Goal: Task Accomplishment & Management: Use online tool/utility

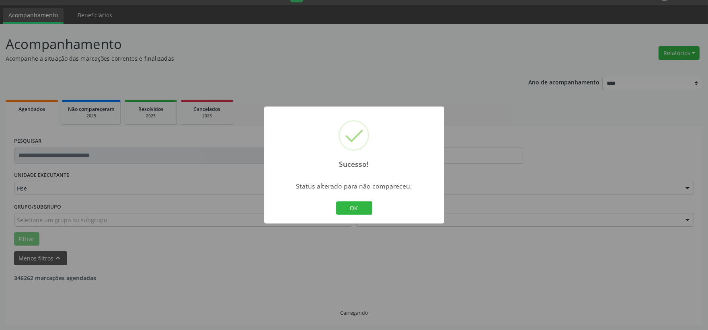
scroll to position [190, 0]
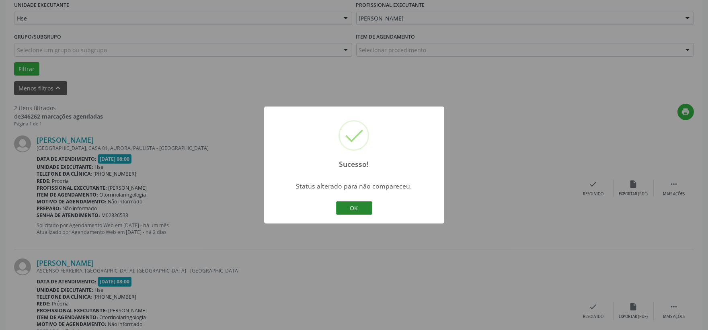
click at [358, 214] on button "OK" at bounding box center [354, 208] width 36 height 14
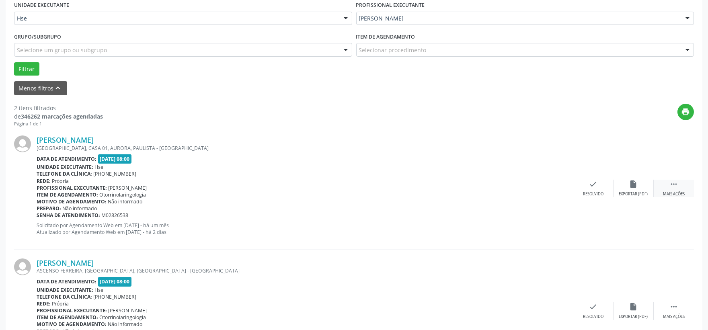
click at [675, 188] on icon "" at bounding box center [673, 184] width 9 height 9
click at [645, 190] on div "alarm_off Não compareceu" at bounding box center [633, 188] width 40 height 17
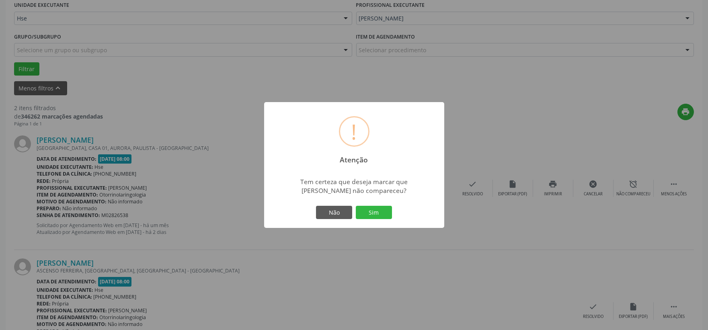
click at [372, 220] on div "Não Sim" at bounding box center [354, 212] width 80 height 17
click at [370, 214] on button "Sim" at bounding box center [374, 213] width 36 height 14
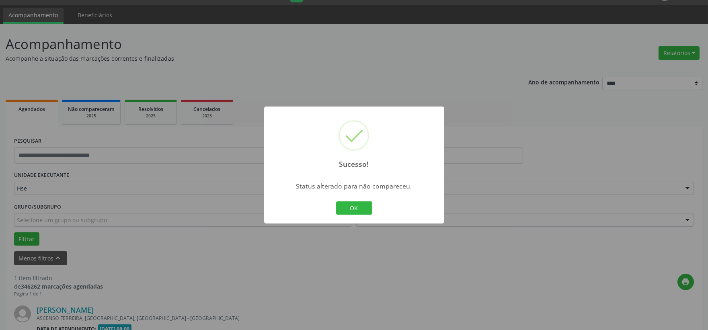
scroll to position [123, 0]
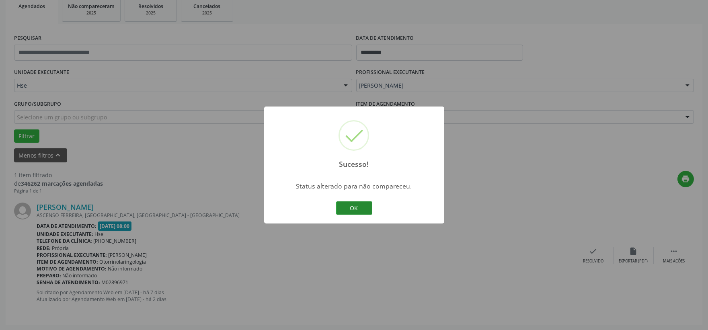
click at [363, 205] on button "OK" at bounding box center [354, 208] width 36 height 14
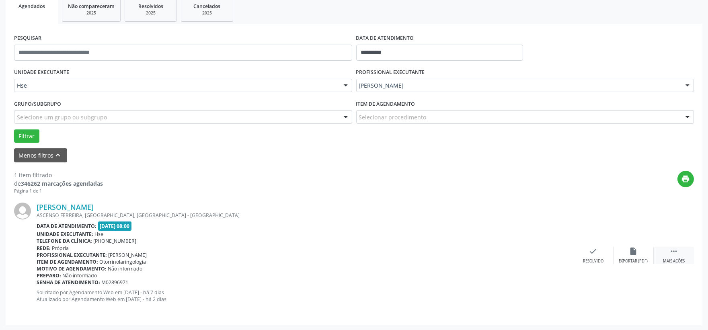
click at [672, 248] on icon "" at bounding box center [673, 251] width 9 height 9
click at [641, 248] on div "alarm_off Não compareceu" at bounding box center [633, 255] width 40 height 17
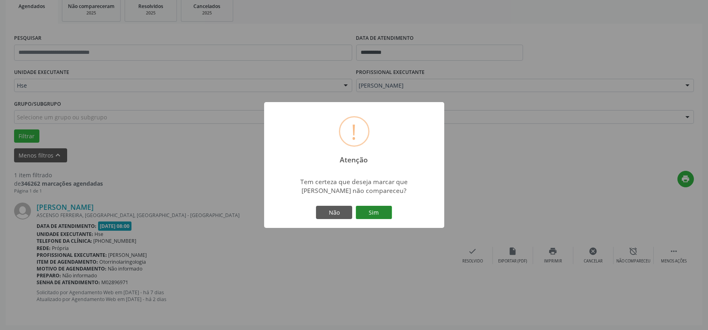
click at [371, 212] on button "Sim" at bounding box center [374, 213] width 36 height 14
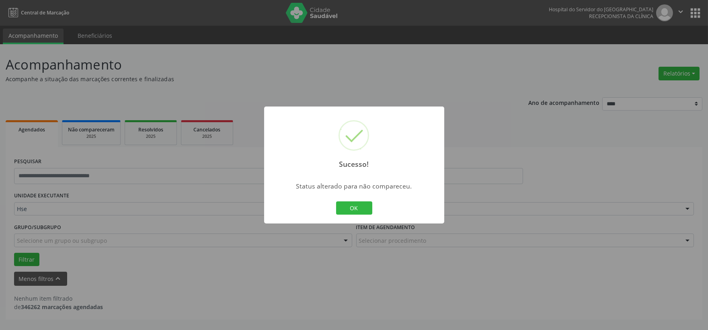
scroll to position [0, 0]
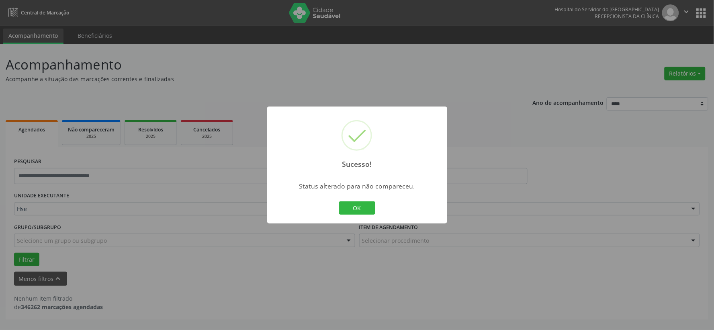
click at [364, 209] on button "OK" at bounding box center [357, 208] width 36 height 14
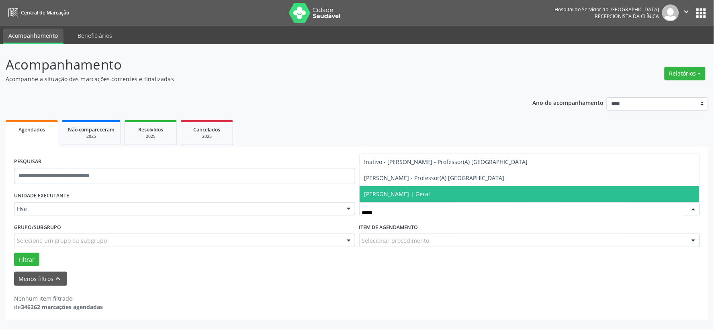
type input "******"
click at [467, 197] on span "[PERSON_NAME] | Geral" at bounding box center [530, 194] width 340 height 16
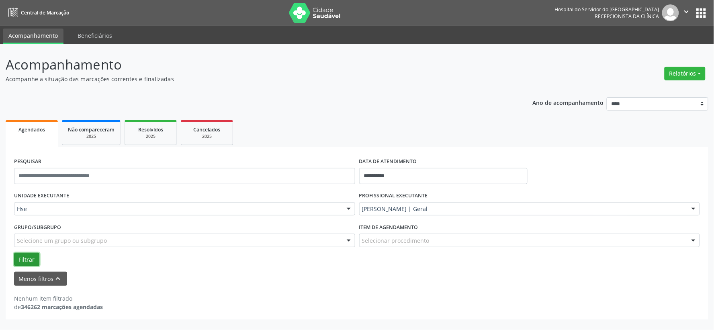
click at [23, 259] on button "Filtrar" at bounding box center [26, 260] width 25 height 14
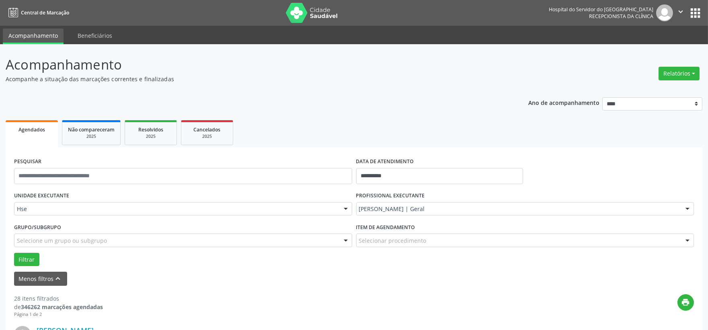
scroll to position [45, 0]
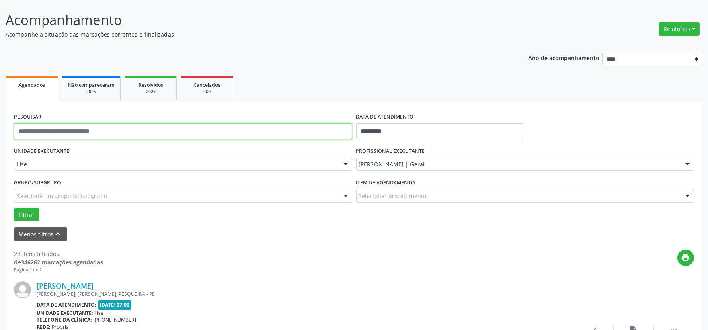
click at [194, 132] on input "text" at bounding box center [183, 131] width 338 height 16
type input "******"
click at [14, 208] on button "Filtrar" at bounding box center [26, 215] width 25 height 14
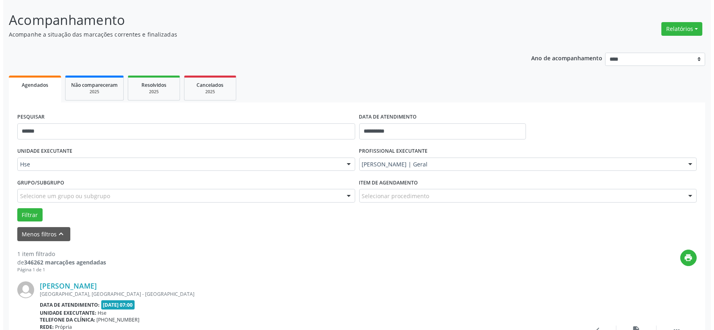
scroll to position [123, 0]
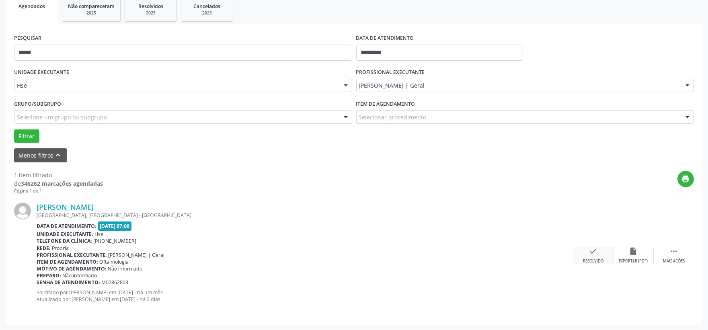
click at [582, 250] on div "check Resolvido" at bounding box center [593, 255] width 40 height 17
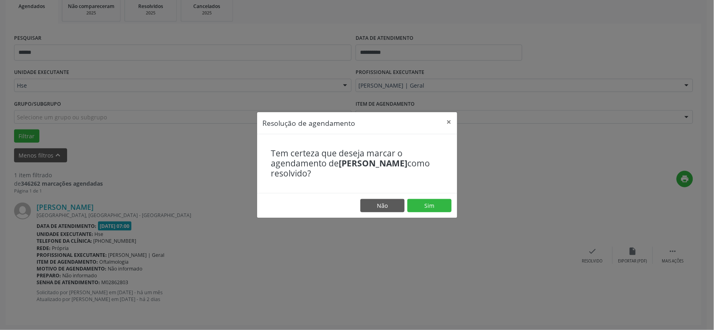
click at [433, 198] on footer "Não Sim" at bounding box center [357, 205] width 200 height 25
click at [432, 205] on button "Sim" at bounding box center [429, 206] width 44 height 14
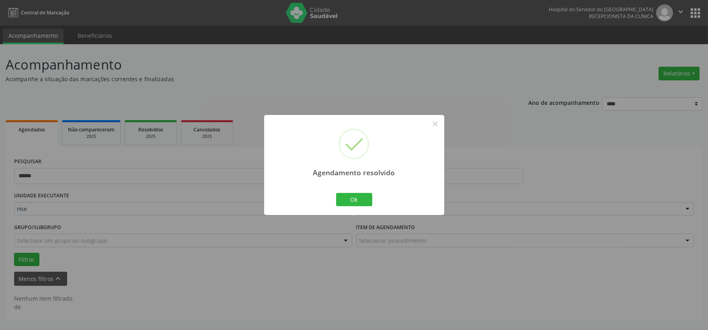
scroll to position [0, 0]
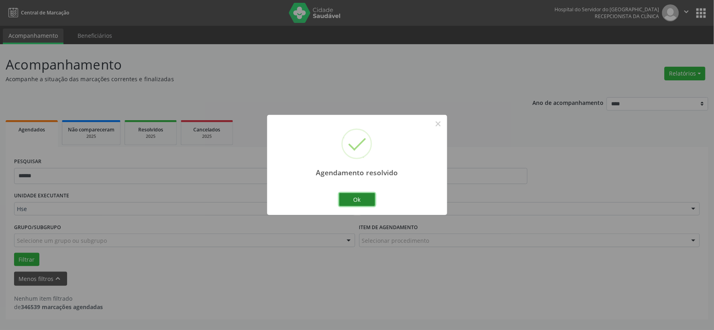
drag, startPoint x: 363, startPoint y: 195, endPoint x: 348, endPoint y: 186, distance: 17.6
click at [362, 195] on button "Ok" at bounding box center [357, 200] width 36 height 14
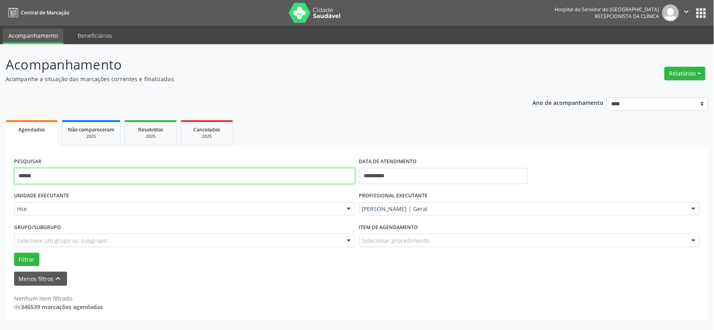
click at [342, 181] on input "******" at bounding box center [184, 176] width 341 height 16
click at [340, 180] on input "******" at bounding box center [184, 176] width 341 height 16
click at [14, 253] on button "Filtrar" at bounding box center [26, 260] width 25 height 14
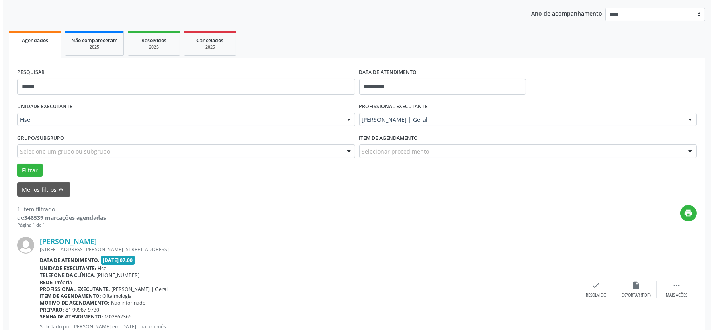
scroll to position [123, 0]
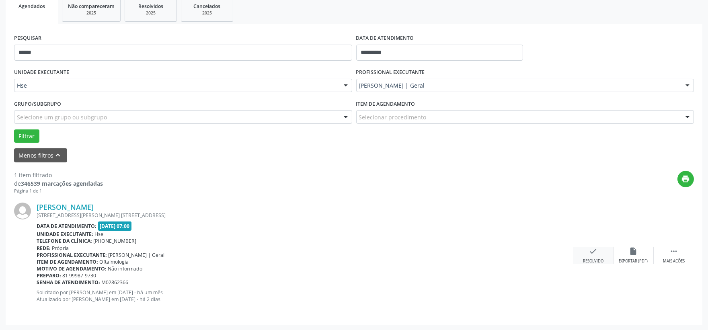
click at [600, 253] on div "check Resolvido" at bounding box center [593, 255] width 40 height 17
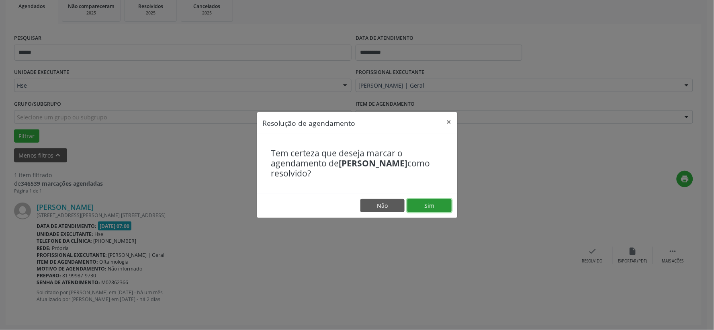
click at [440, 208] on button "Sim" at bounding box center [429, 206] width 44 height 14
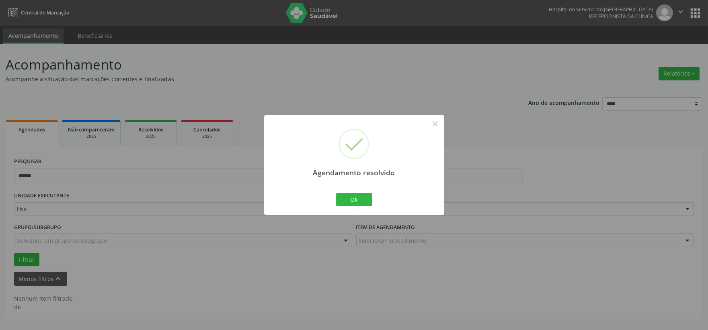
scroll to position [0, 0]
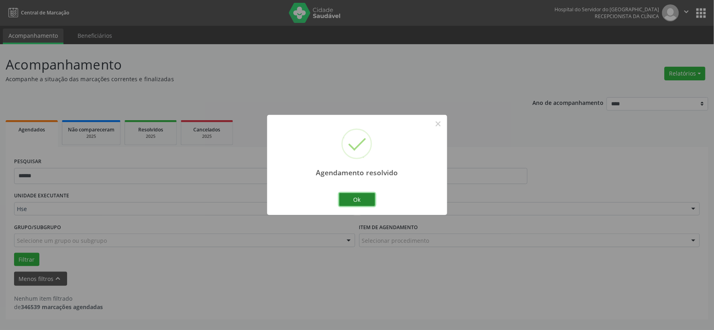
click at [351, 201] on button "Ok" at bounding box center [357, 200] width 36 height 14
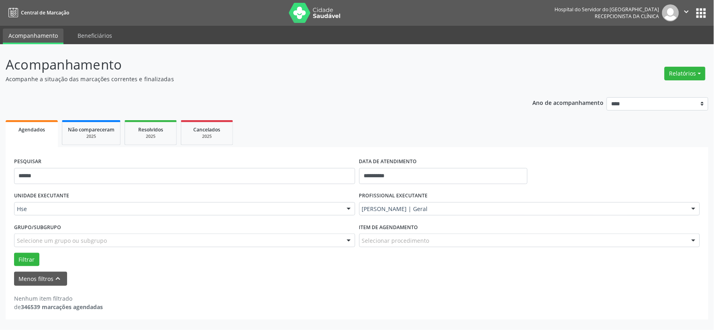
click at [344, 190] on div "UNIDADE EXECUTANTE Hse Todos as unidades Hse Nenhum resultado encontrado para: …" at bounding box center [184, 205] width 345 height 31
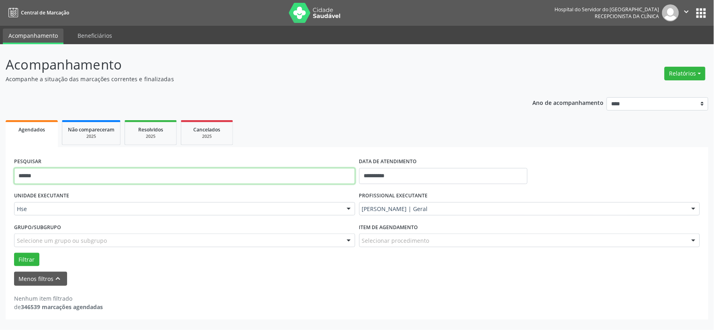
click at [341, 183] on input "******" at bounding box center [184, 176] width 341 height 16
click at [341, 182] on input "******" at bounding box center [184, 176] width 341 height 16
click at [14, 253] on button "Filtrar" at bounding box center [26, 260] width 25 height 14
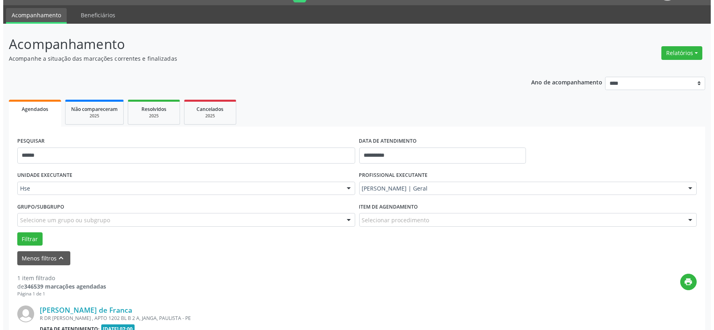
scroll to position [123, 0]
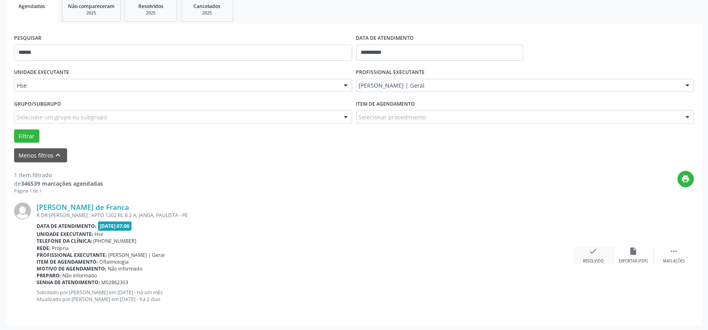
click at [597, 255] on div "check Resolvido" at bounding box center [593, 255] width 40 height 17
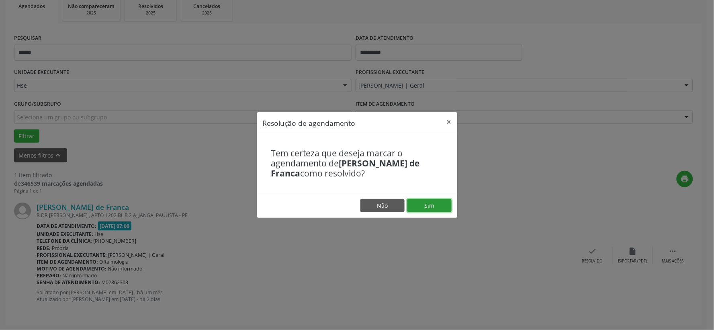
click at [420, 201] on button "Sim" at bounding box center [429, 206] width 44 height 14
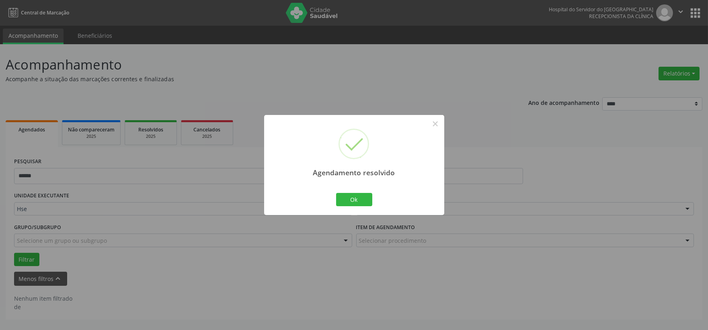
scroll to position [0, 0]
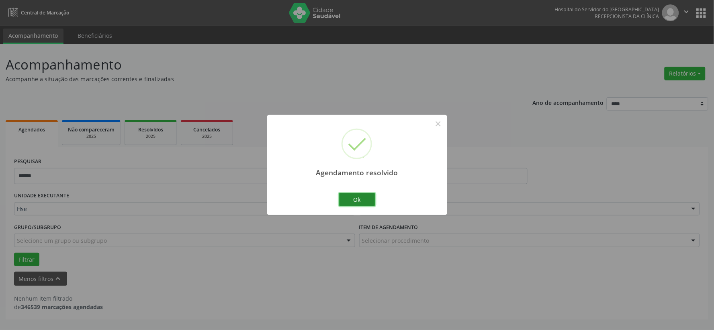
click at [360, 197] on button "Ok" at bounding box center [357, 200] width 36 height 14
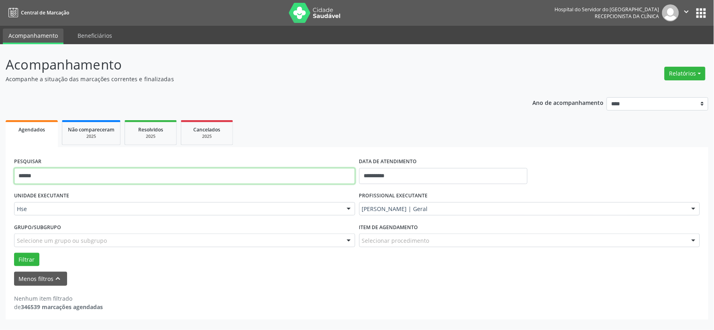
click at [287, 174] on input "******" at bounding box center [184, 176] width 341 height 16
click at [14, 253] on button "Filtrar" at bounding box center [26, 260] width 25 height 14
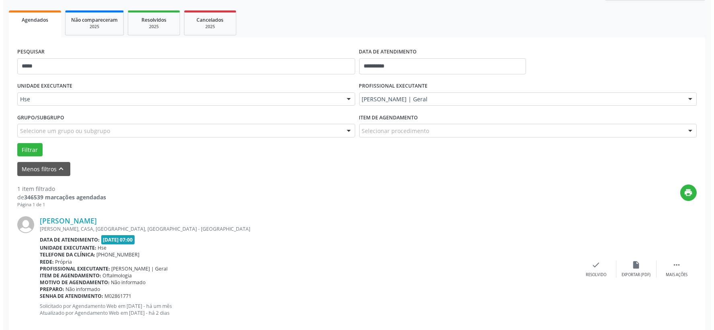
scroll to position [123, 0]
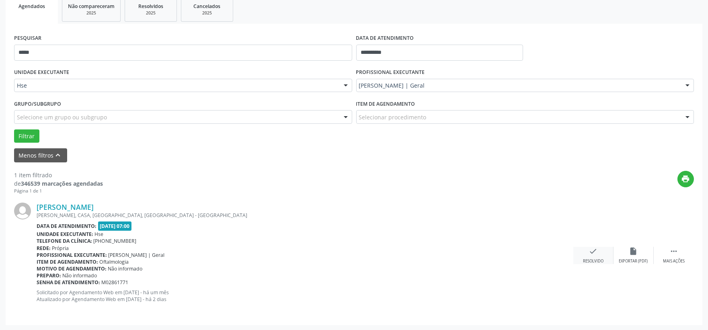
click at [587, 251] on div "check Resolvido" at bounding box center [593, 255] width 40 height 17
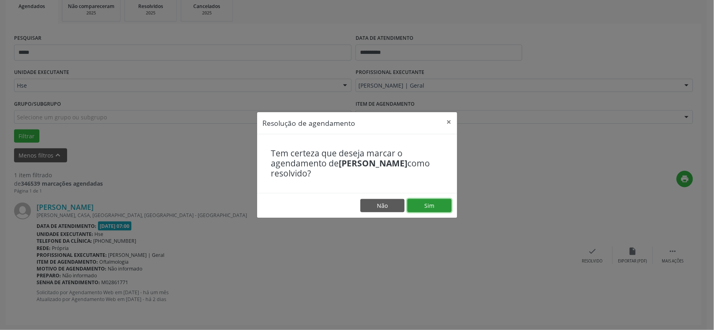
click at [444, 204] on button "Sim" at bounding box center [429, 206] width 44 height 14
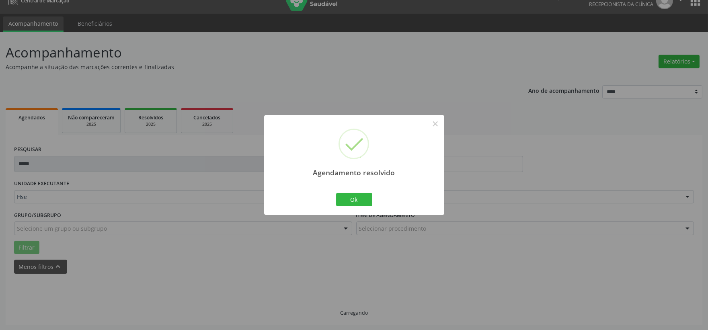
scroll to position [0, 0]
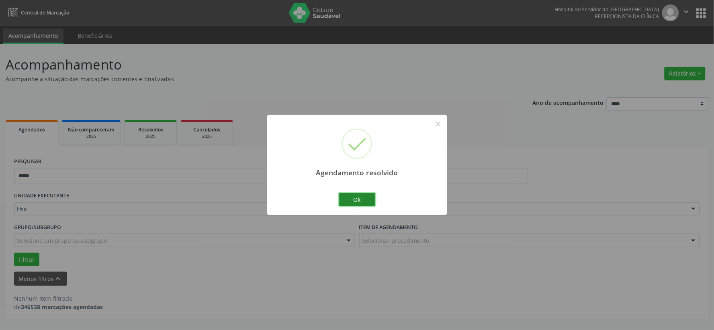
click at [364, 202] on button "Ok" at bounding box center [357, 200] width 36 height 14
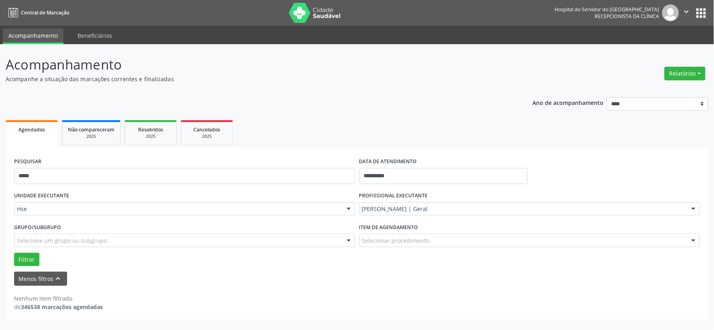
click at [310, 185] on div "PESQUISAR *****" at bounding box center [184, 173] width 345 height 34
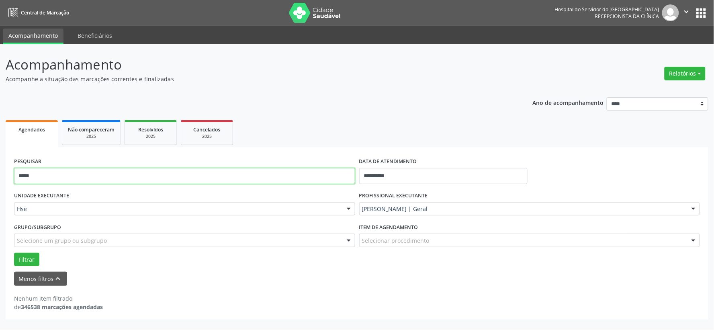
click at [309, 178] on input "*****" at bounding box center [184, 176] width 341 height 16
drag, startPoint x: 309, startPoint y: 178, endPoint x: 315, endPoint y: 178, distance: 5.2
click at [311, 178] on input "*****" at bounding box center [184, 176] width 341 height 16
type input "******"
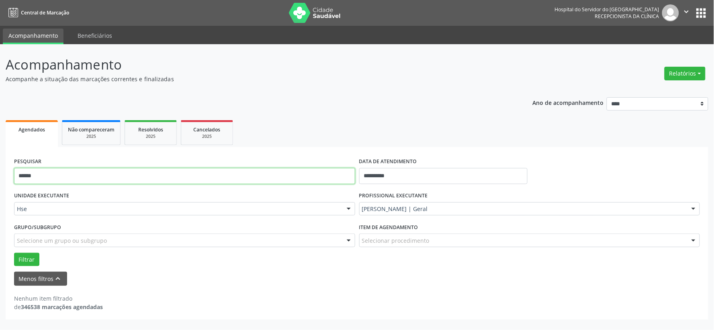
click at [14, 253] on button "Filtrar" at bounding box center [26, 260] width 25 height 14
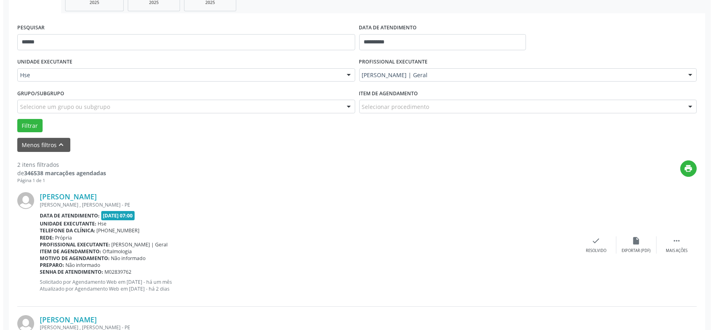
scroll to position [246, 0]
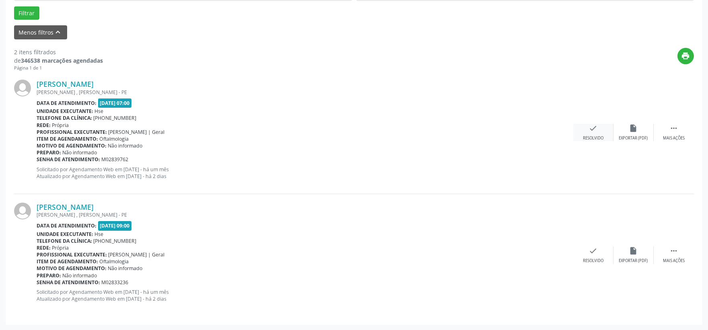
click at [593, 133] on div "check Resolvido" at bounding box center [593, 132] width 40 height 17
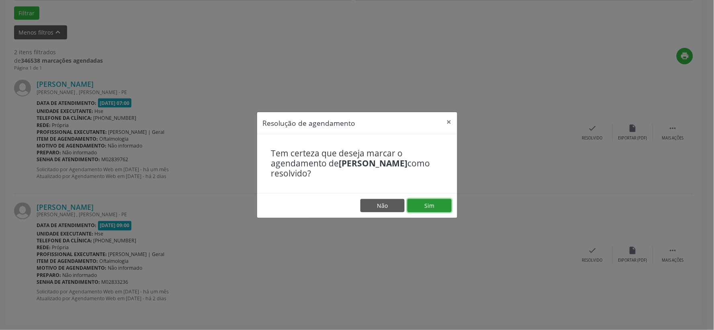
click at [430, 207] on button "Sim" at bounding box center [429, 206] width 44 height 14
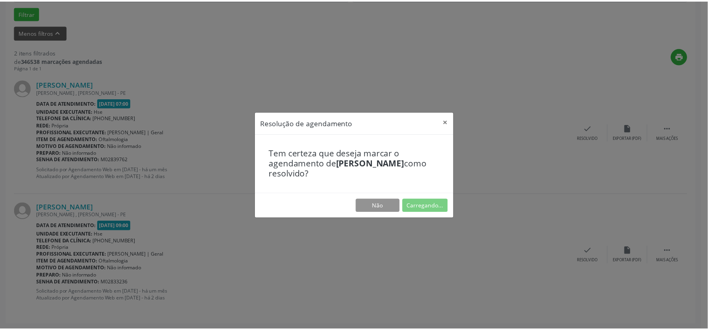
scroll to position [12, 0]
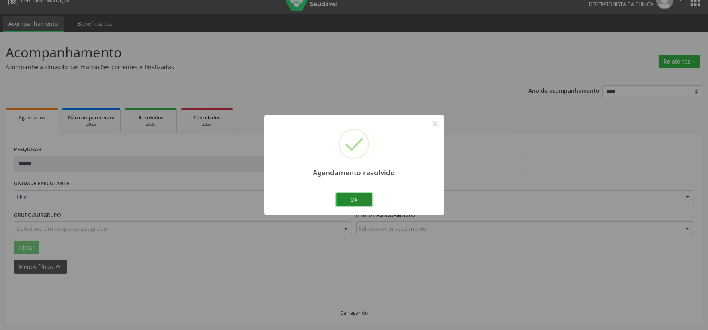
click at [342, 197] on button "Ok" at bounding box center [354, 200] width 36 height 14
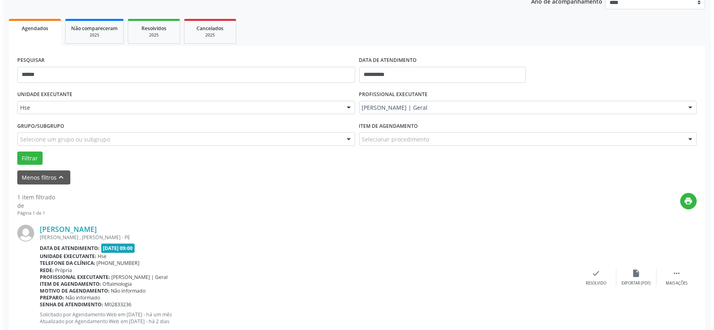
scroll to position [123, 0]
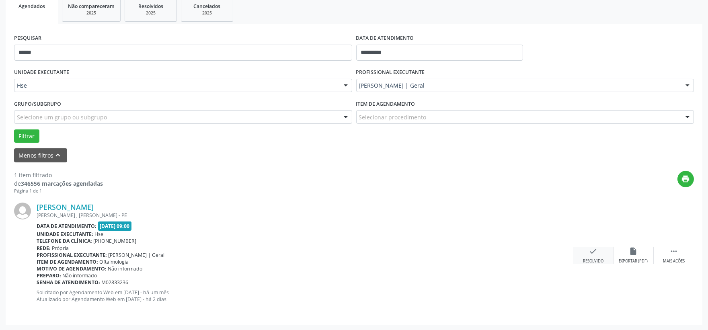
click at [587, 250] on div "check Resolvido" at bounding box center [593, 255] width 40 height 17
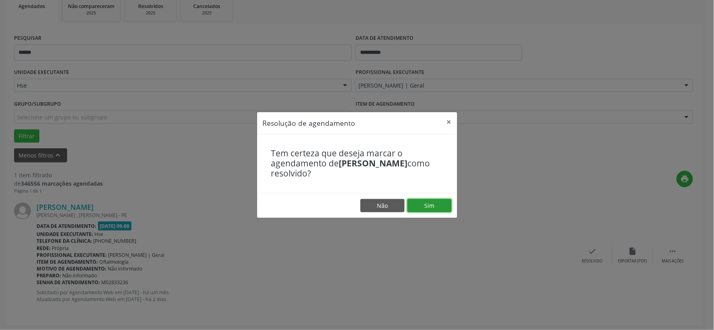
click at [428, 203] on button "Sim" at bounding box center [429, 206] width 44 height 14
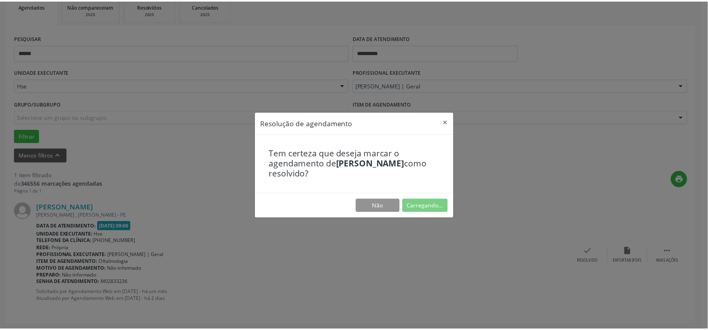
scroll to position [12, 0]
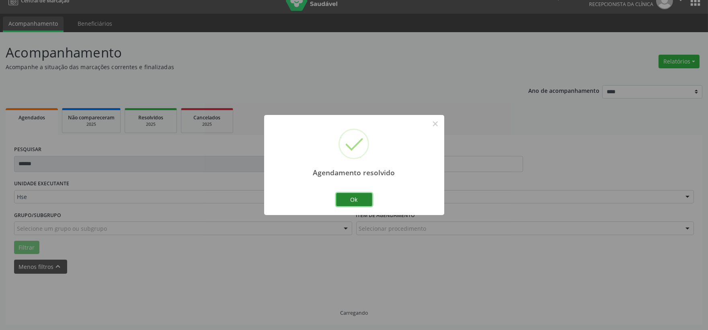
click at [357, 205] on button "Ok" at bounding box center [354, 200] width 36 height 14
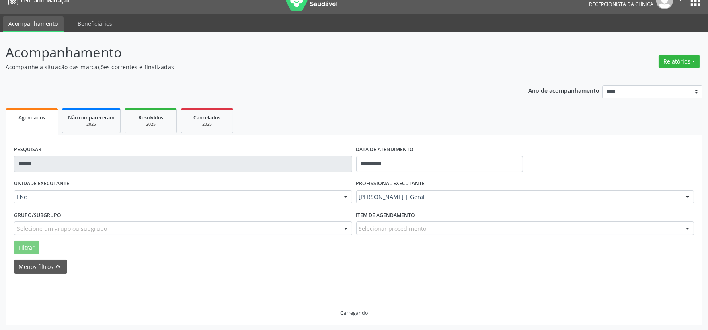
click at [262, 153] on div "**********" at bounding box center [354, 230] width 696 height 190
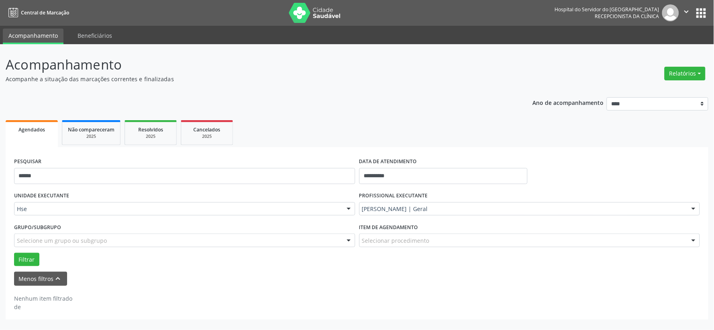
click at [262, 153] on div "**********" at bounding box center [357, 233] width 703 height 172
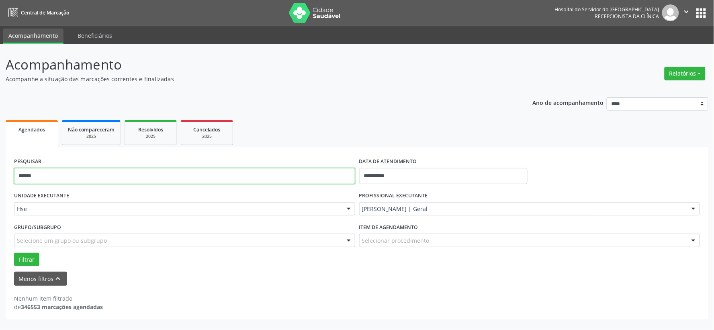
click at [259, 179] on input "******" at bounding box center [184, 176] width 341 height 16
type input "*****"
click at [14, 253] on button "Filtrar" at bounding box center [26, 260] width 25 height 14
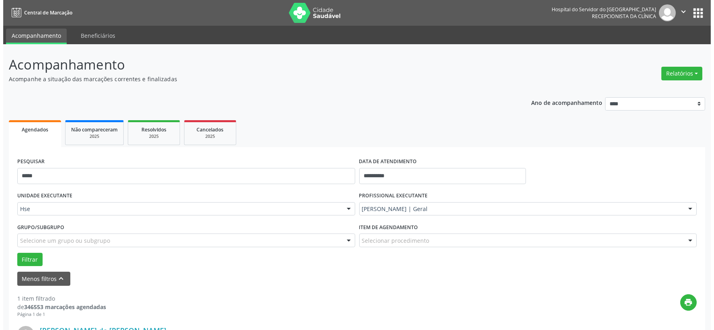
scroll to position [123, 0]
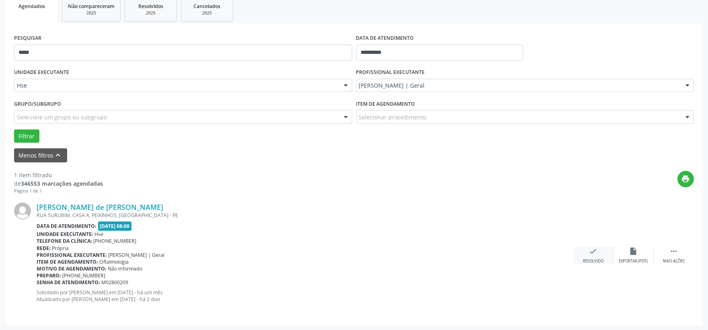
click at [590, 254] on icon "check" at bounding box center [593, 251] width 9 height 9
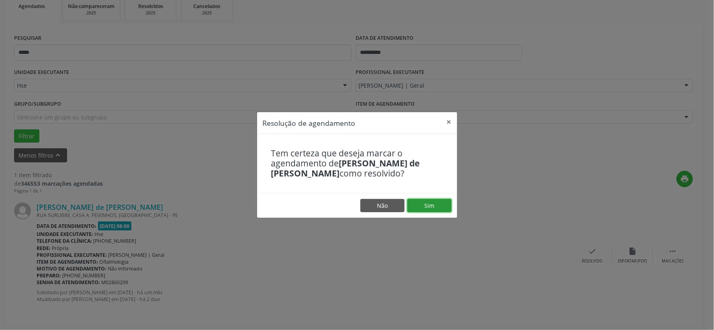
click at [424, 211] on button "Sim" at bounding box center [429, 206] width 44 height 14
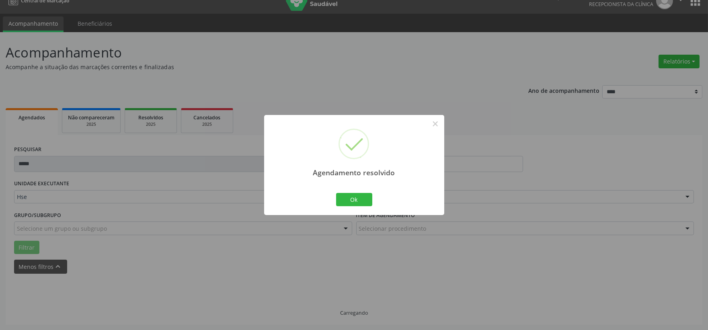
scroll to position [0, 0]
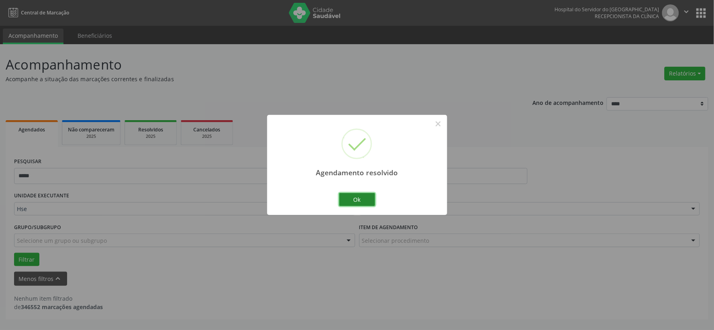
click at [368, 196] on button "Ok" at bounding box center [357, 200] width 36 height 14
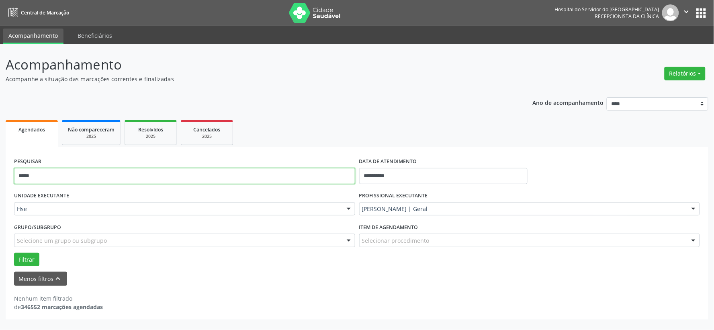
click at [129, 168] on input "*****" at bounding box center [184, 176] width 341 height 16
click at [14, 253] on button "Filtrar" at bounding box center [26, 260] width 25 height 14
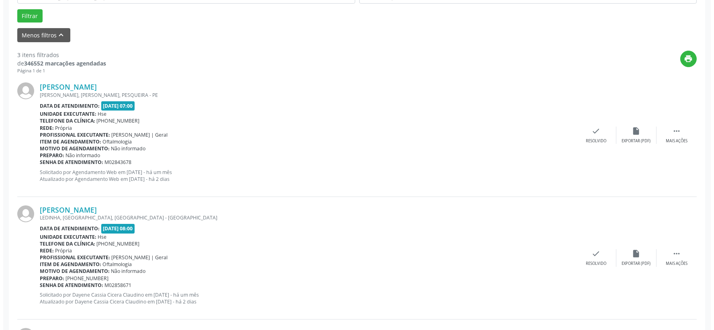
scroll to position [369, 0]
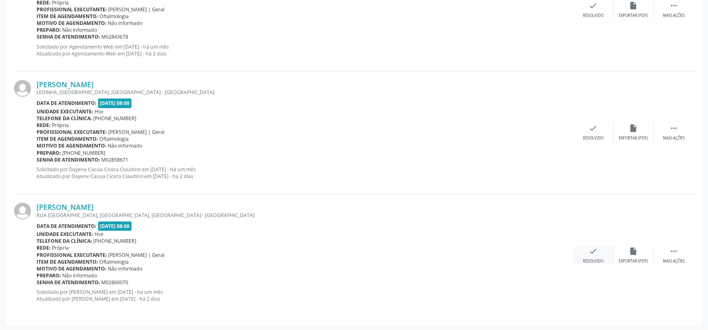
click at [597, 255] on div "check Resolvido" at bounding box center [593, 255] width 40 height 17
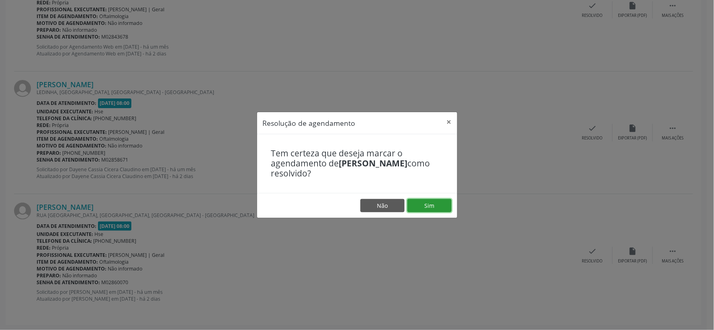
click at [428, 200] on button "Sim" at bounding box center [429, 206] width 44 height 14
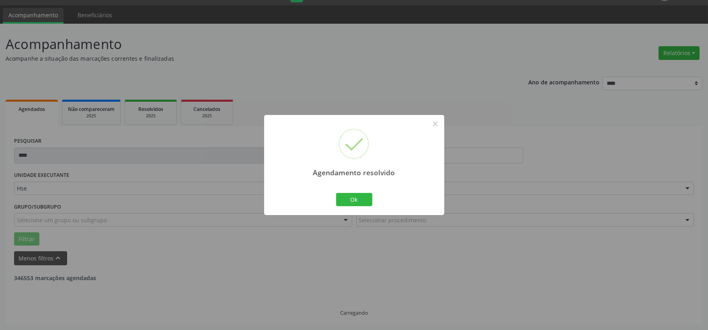
scroll to position [246, 0]
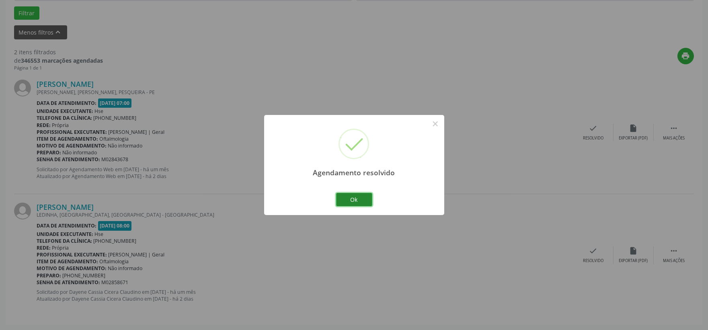
click at [355, 200] on button "Ok" at bounding box center [354, 200] width 36 height 14
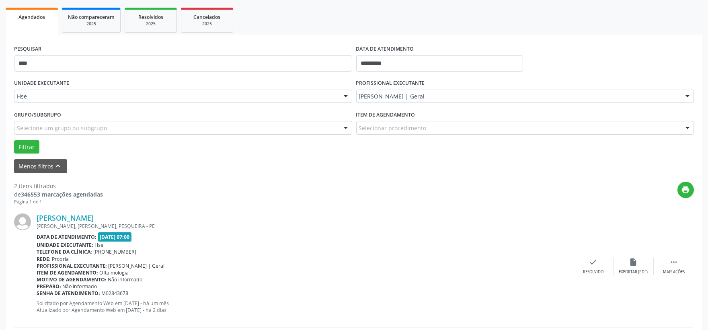
scroll to position [68, 0]
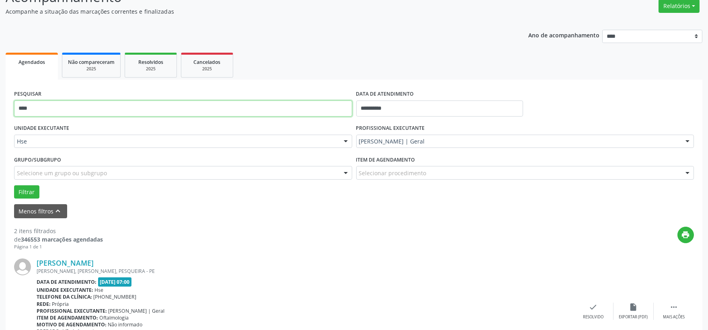
click at [232, 106] on input "***" at bounding box center [183, 108] width 338 height 16
click at [232, 103] on input "***" at bounding box center [183, 108] width 338 height 16
type input "*"
click at [14, 185] on button "Filtrar" at bounding box center [26, 192] width 25 height 14
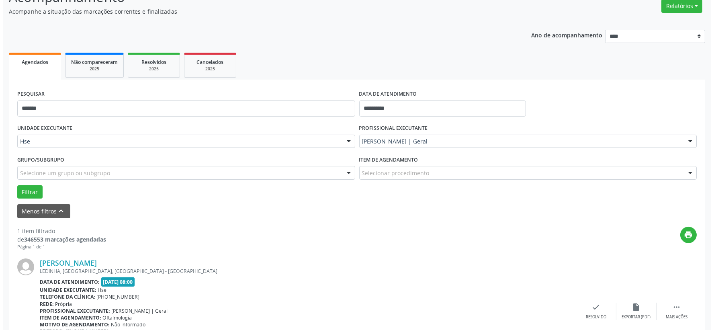
scroll to position [123, 0]
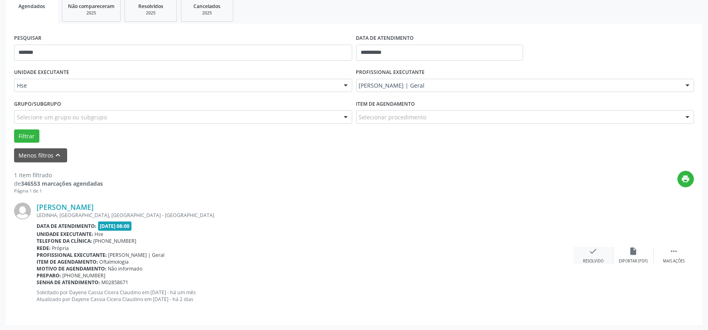
click at [596, 254] on icon "check" at bounding box center [593, 251] width 9 height 9
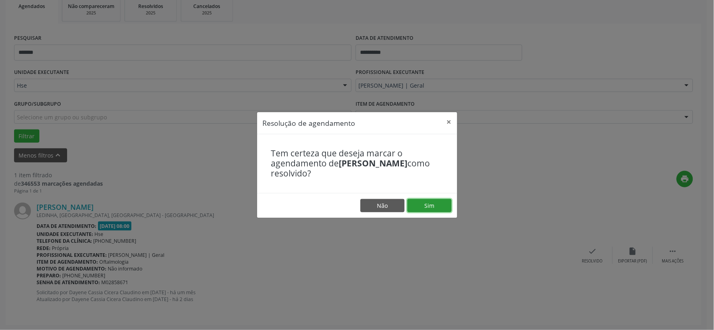
click at [440, 204] on button "Sim" at bounding box center [429, 206] width 44 height 14
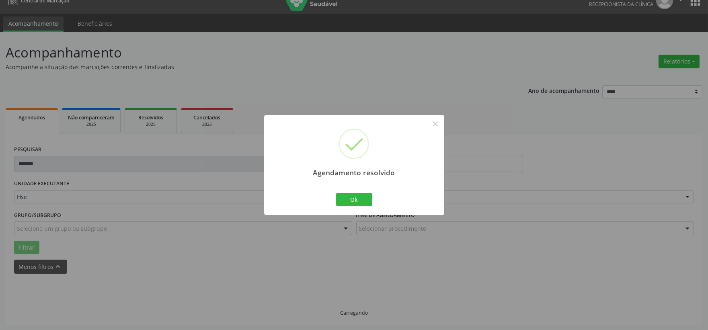
scroll to position [0, 0]
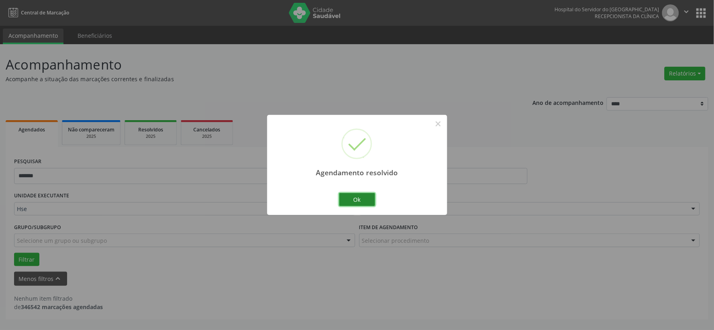
click at [361, 199] on button "Ok" at bounding box center [357, 200] width 36 height 14
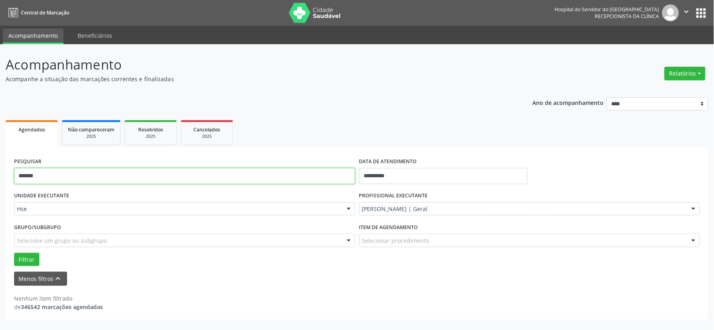
click at [325, 171] on input "*******" at bounding box center [184, 176] width 341 height 16
drag, startPoint x: 325, startPoint y: 171, endPoint x: 323, endPoint y: 166, distance: 4.6
click at [323, 166] on div "PESQUISAR *******" at bounding box center [184, 173] width 345 height 34
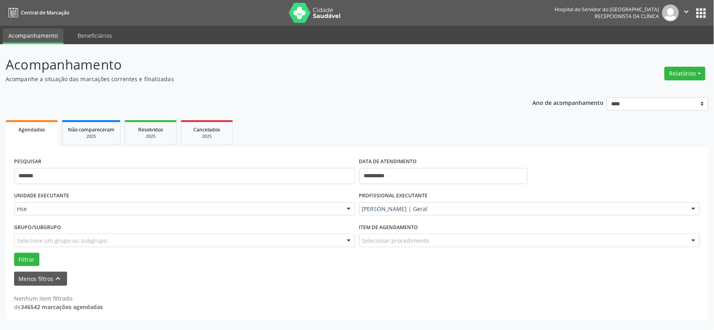
click at [323, 166] on div "PESQUISAR *******" at bounding box center [184, 173] width 345 height 34
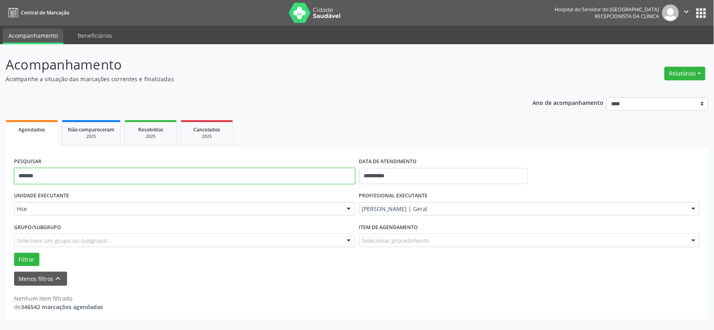
click at [317, 174] on input "*******" at bounding box center [184, 176] width 341 height 16
click at [14, 253] on button "Filtrar" at bounding box center [26, 260] width 25 height 14
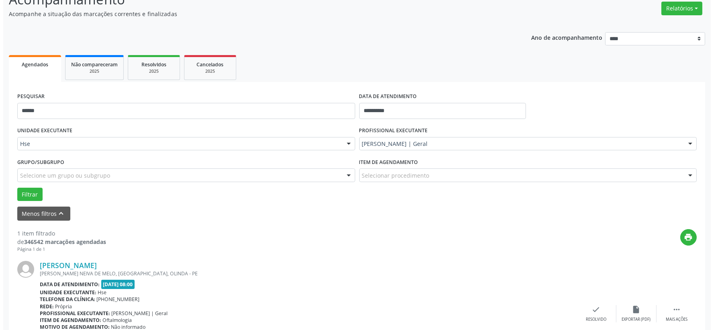
scroll to position [123, 0]
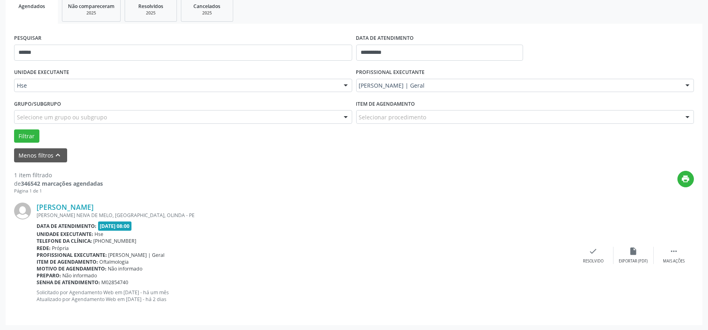
click at [420, 225] on div "Data de atendimento: [DATE] 08:00" at bounding box center [305, 225] width 536 height 9
click at [597, 262] on div "Resolvido" at bounding box center [593, 261] width 20 height 6
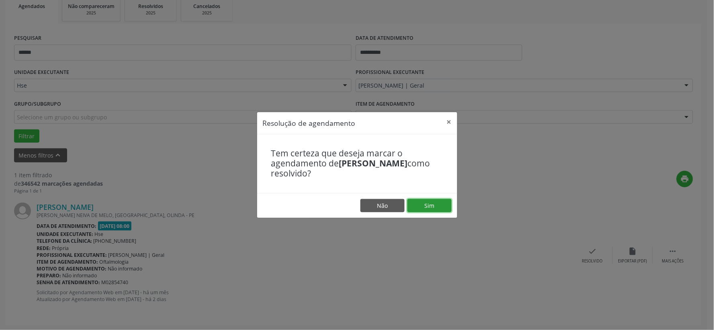
click at [441, 208] on button "Sim" at bounding box center [429, 206] width 44 height 14
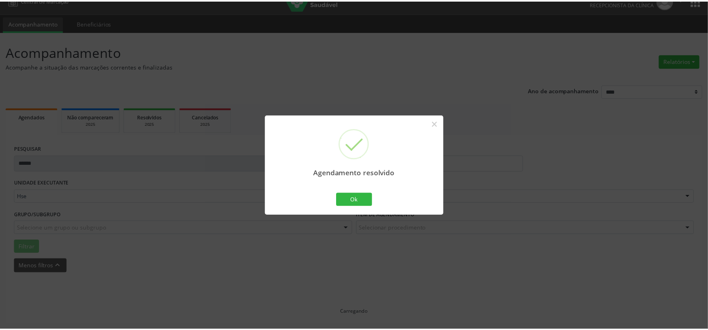
scroll to position [12, 0]
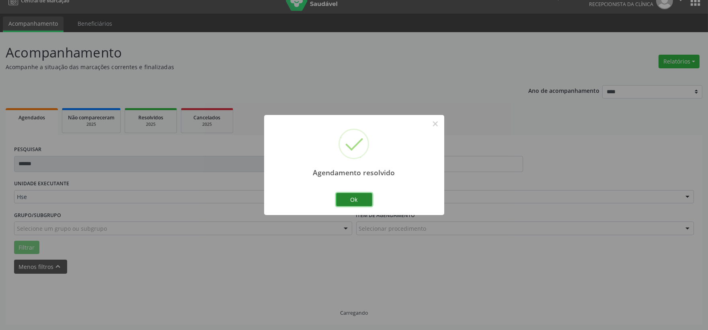
click at [368, 202] on button "Ok" at bounding box center [354, 200] width 36 height 14
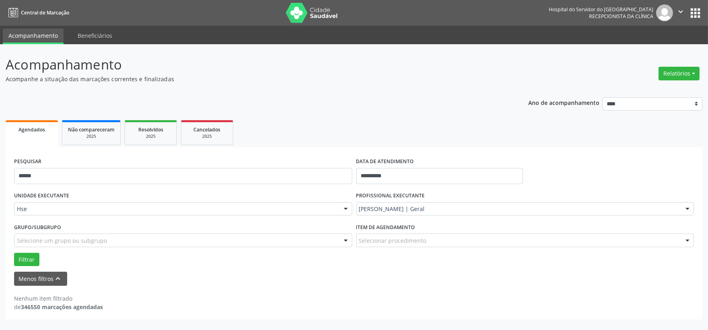
scroll to position [0, 0]
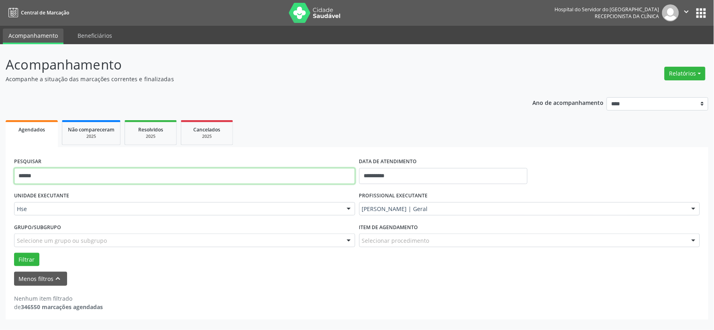
click at [187, 172] on input "******" at bounding box center [184, 176] width 341 height 16
click at [14, 253] on button "Filtrar" at bounding box center [26, 260] width 25 height 14
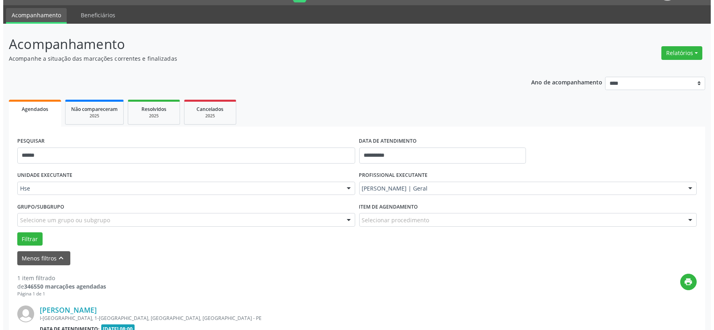
scroll to position [123, 0]
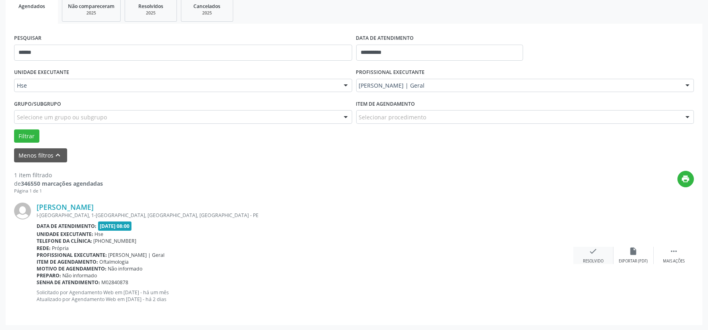
click at [591, 257] on div "check Resolvido" at bounding box center [593, 255] width 40 height 17
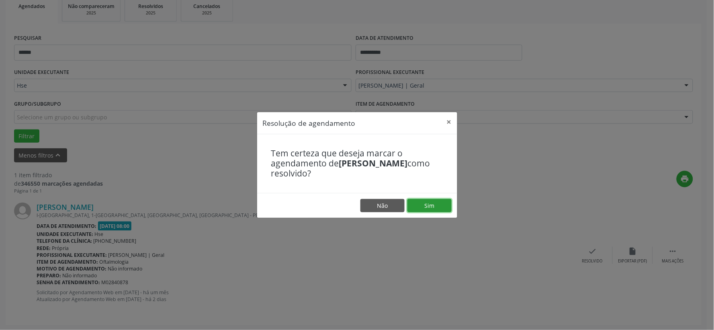
click at [428, 203] on button "Sim" at bounding box center [429, 206] width 44 height 14
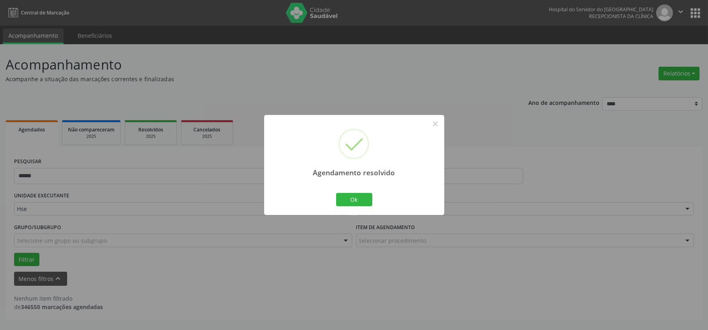
scroll to position [0, 0]
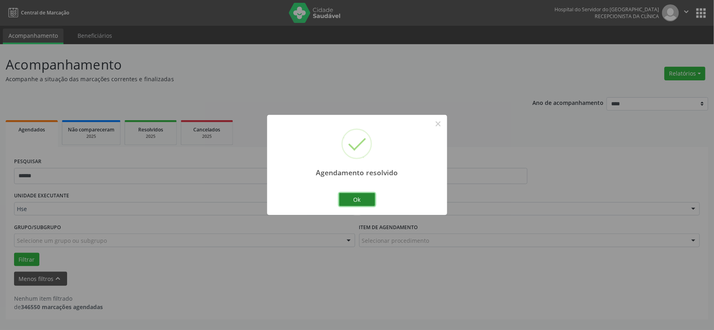
click at [345, 201] on button "Ok" at bounding box center [357, 200] width 36 height 14
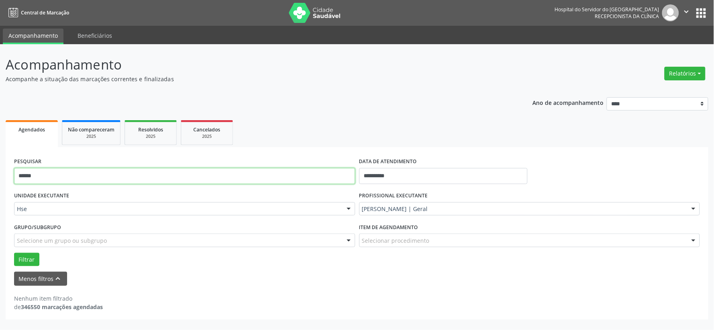
click at [324, 176] on input "******" at bounding box center [184, 176] width 341 height 16
click at [14, 253] on button "Filtrar" at bounding box center [26, 260] width 25 height 14
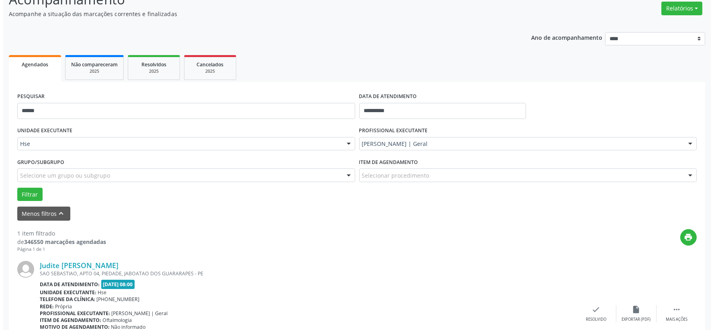
scroll to position [123, 0]
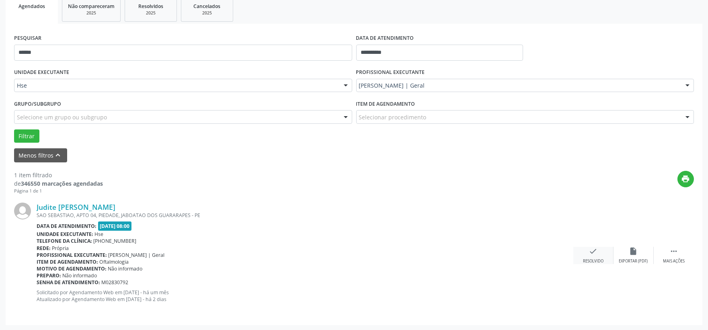
click at [588, 254] on div "check Resolvido" at bounding box center [593, 255] width 40 height 17
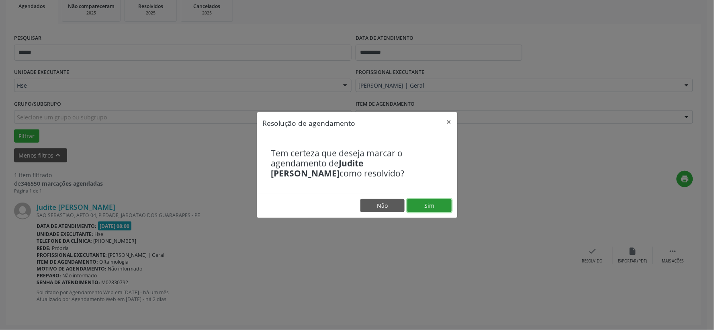
click at [431, 200] on button "Sim" at bounding box center [429, 206] width 44 height 14
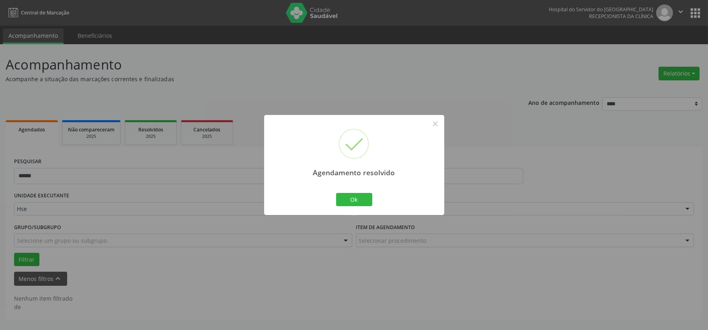
scroll to position [0, 0]
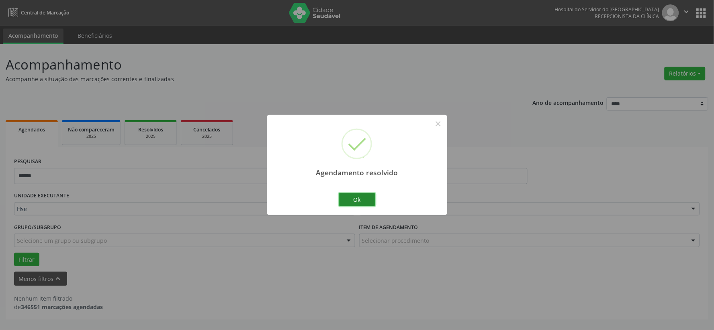
click at [370, 197] on button "Ok" at bounding box center [357, 200] width 36 height 14
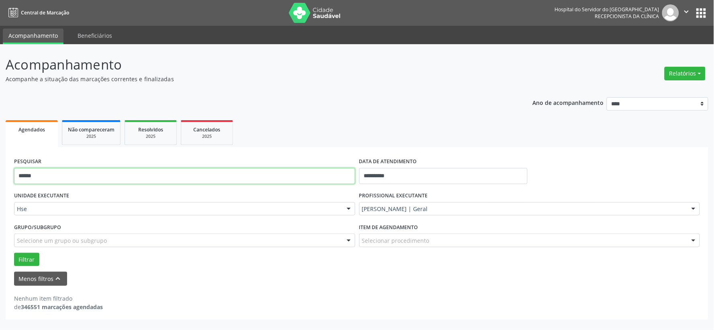
click at [338, 177] on input "******" at bounding box center [184, 176] width 341 height 16
click at [14, 253] on button "Filtrar" at bounding box center [26, 260] width 25 height 14
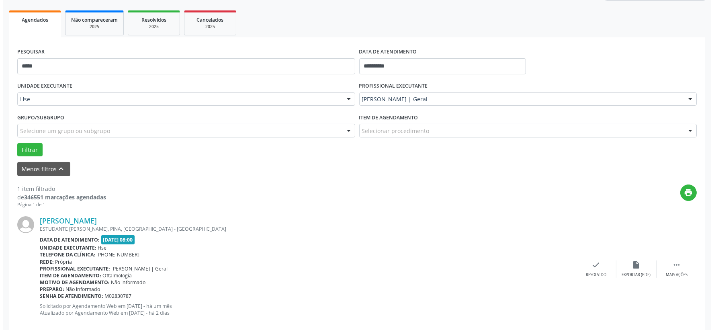
scroll to position [123, 0]
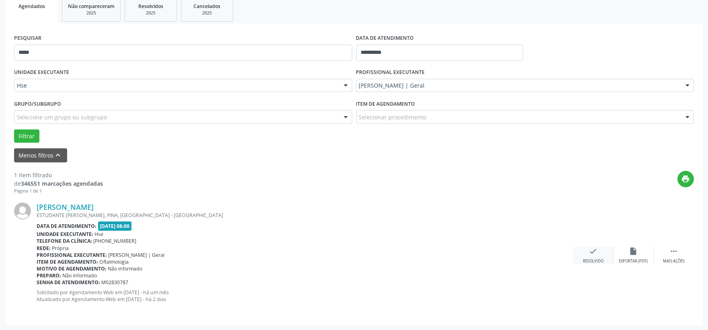
click at [598, 249] on div "check Resolvido" at bounding box center [593, 255] width 40 height 17
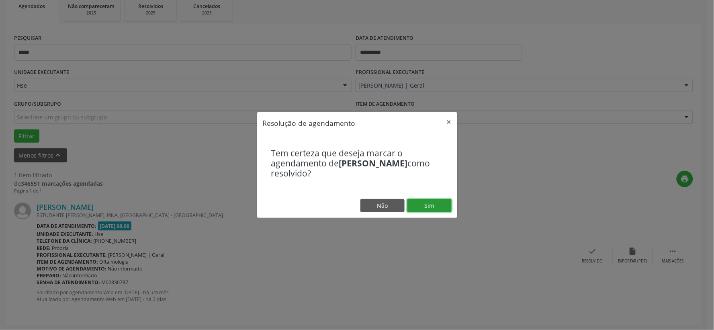
click at [427, 204] on button "Sim" at bounding box center [429, 206] width 44 height 14
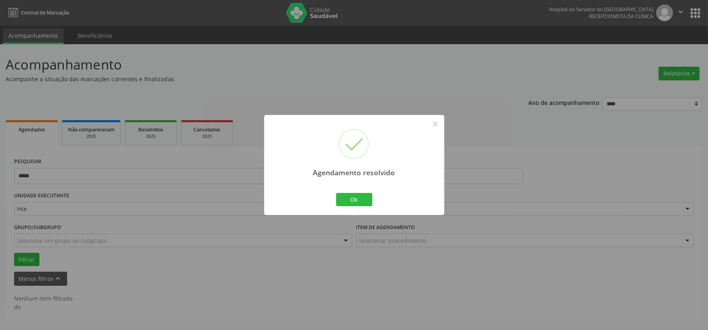
scroll to position [0, 0]
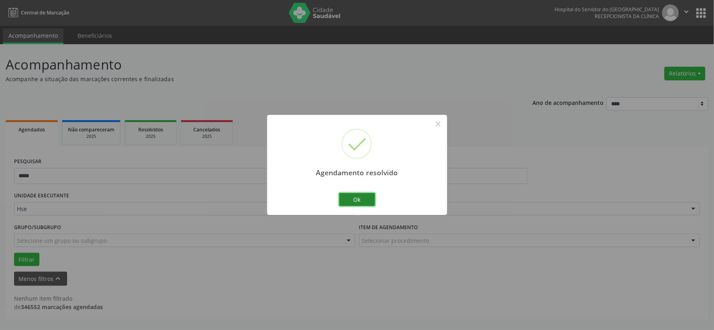
click at [355, 198] on button "Ok" at bounding box center [357, 200] width 36 height 14
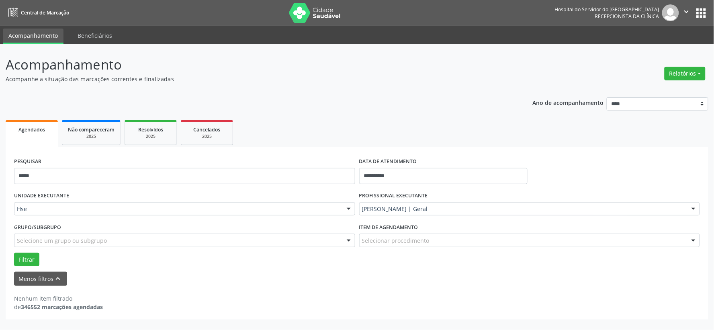
click at [318, 167] on div "PESQUISAR *****" at bounding box center [184, 173] width 345 height 34
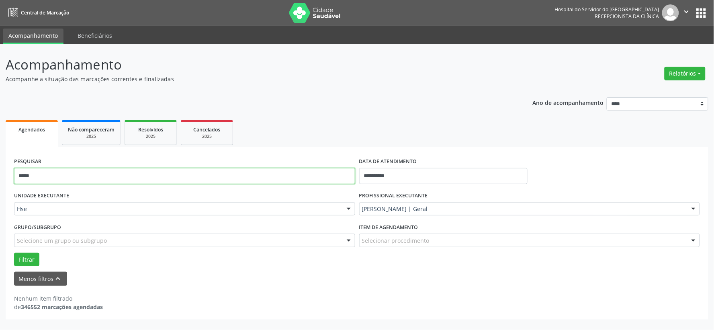
click at [318, 173] on input "*****" at bounding box center [184, 176] width 341 height 16
click at [14, 253] on button "Filtrar" at bounding box center [26, 260] width 25 height 14
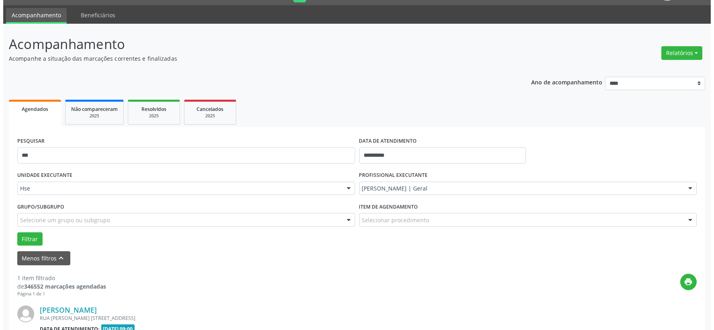
scroll to position [123, 0]
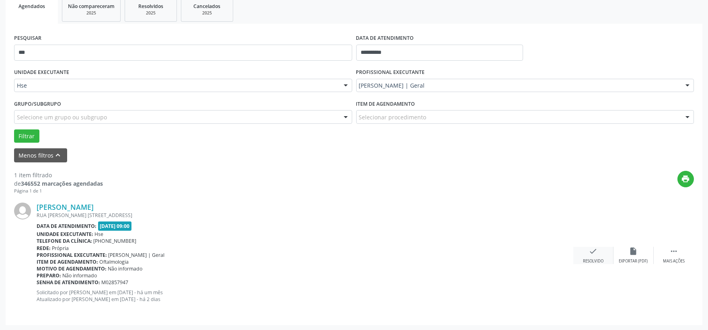
click at [596, 256] on div "check Resolvido" at bounding box center [593, 255] width 40 height 17
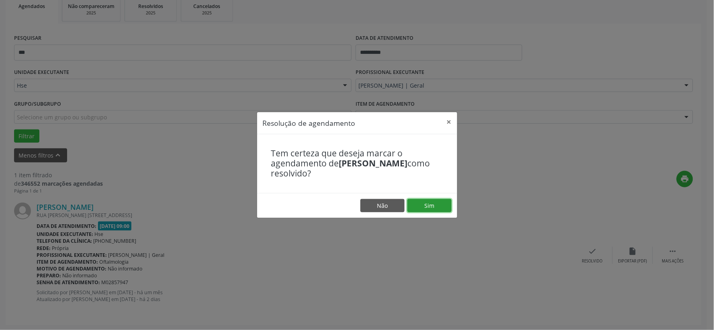
click at [444, 207] on button "Sim" at bounding box center [429, 206] width 44 height 14
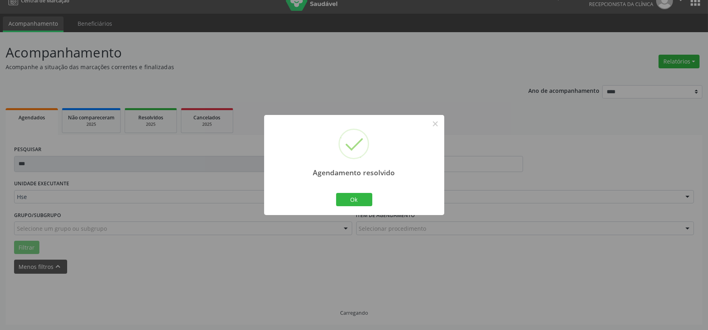
scroll to position [0, 0]
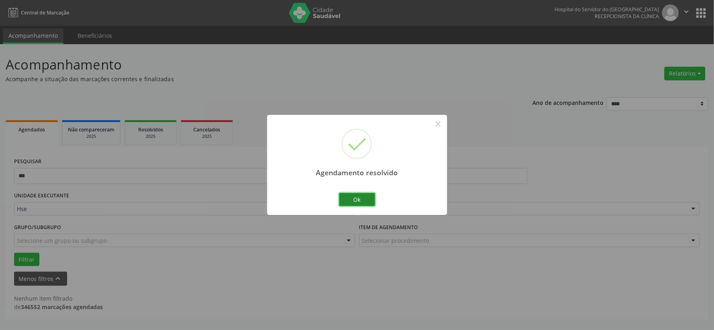
drag, startPoint x: 356, startPoint y: 195, endPoint x: 340, endPoint y: 190, distance: 17.6
click at [356, 194] on button "Ok" at bounding box center [357, 200] width 36 height 14
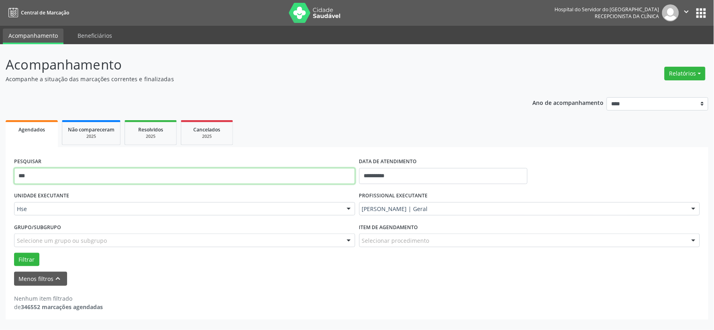
click at [292, 176] on input "***" at bounding box center [184, 176] width 341 height 16
click at [14, 253] on button "Filtrar" at bounding box center [26, 260] width 25 height 14
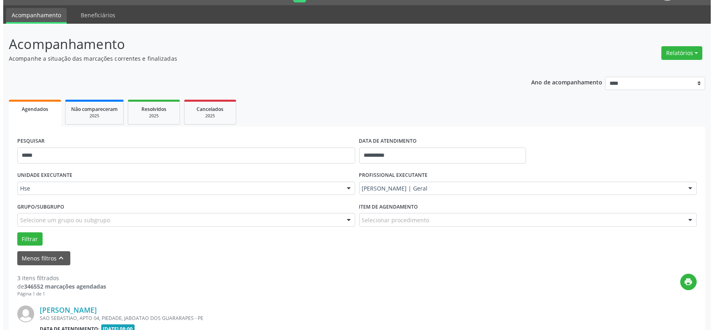
scroll to position [154, 0]
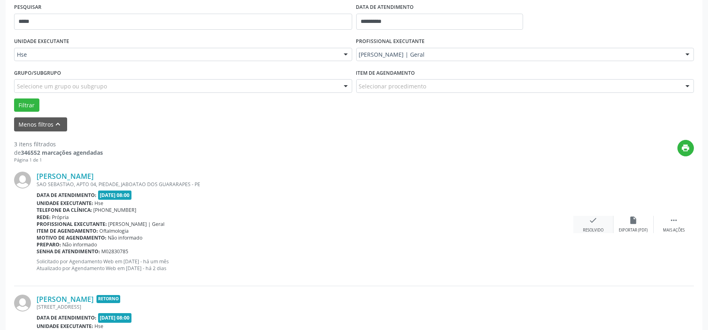
click at [581, 222] on div "check Resolvido" at bounding box center [593, 224] width 40 height 17
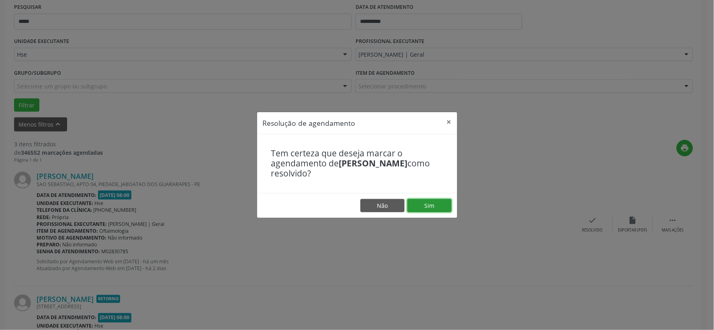
click at [442, 205] on button "Sim" at bounding box center [429, 206] width 44 height 14
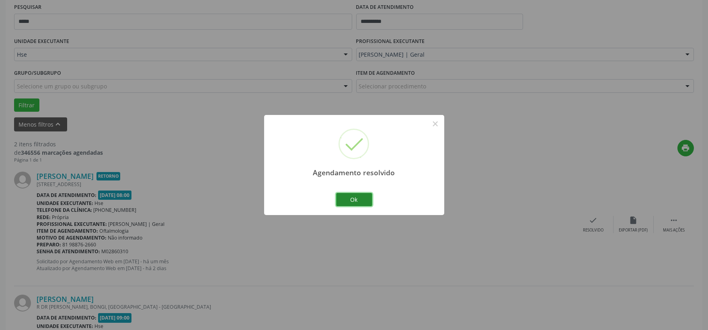
click at [347, 203] on button "Ok" at bounding box center [354, 200] width 36 height 14
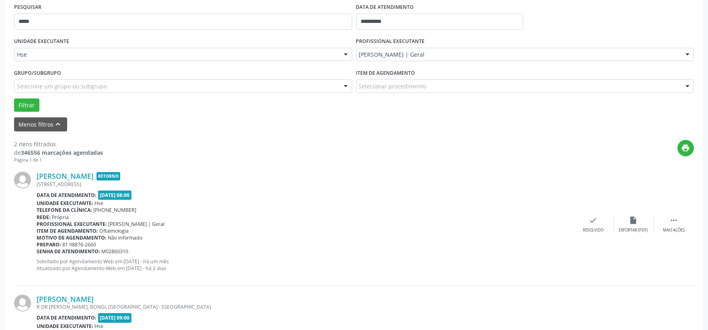
scroll to position [0, 0]
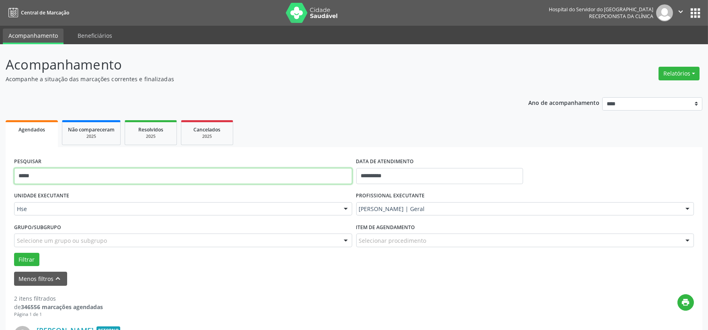
click at [202, 168] on input "****" at bounding box center [183, 176] width 338 height 16
drag, startPoint x: 202, startPoint y: 167, endPoint x: 205, endPoint y: 162, distance: 6.5
click at [202, 168] on input "****" at bounding box center [183, 176] width 338 height 16
click at [14, 253] on button "Filtrar" at bounding box center [26, 260] width 25 height 14
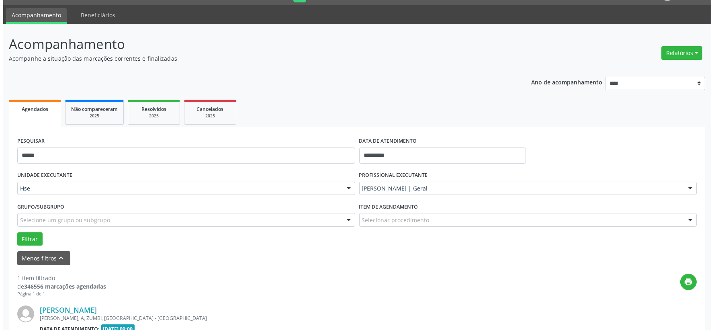
scroll to position [123, 0]
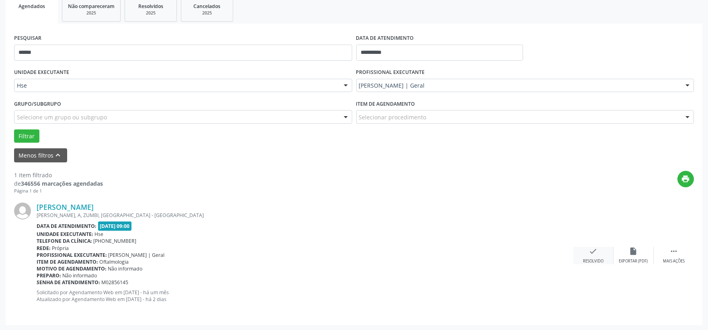
click at [585, 250] on div "check Resolvido" at bounding box center [593, 255] width 40 height 17
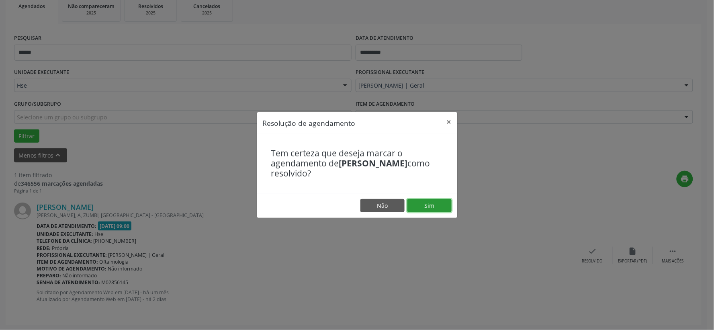
click at [416, 211] on button "Sim" at bounding box center [429, 206] width 44 height 14
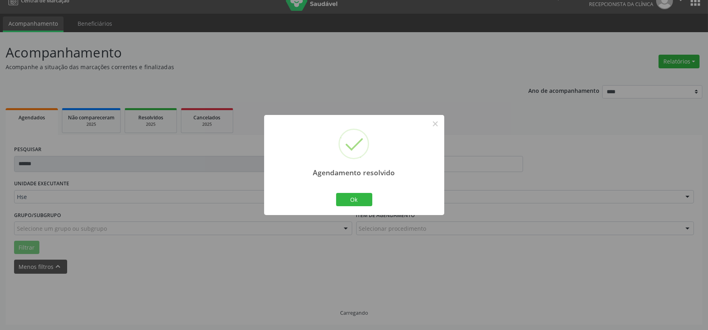
scroll to position [0, 0]
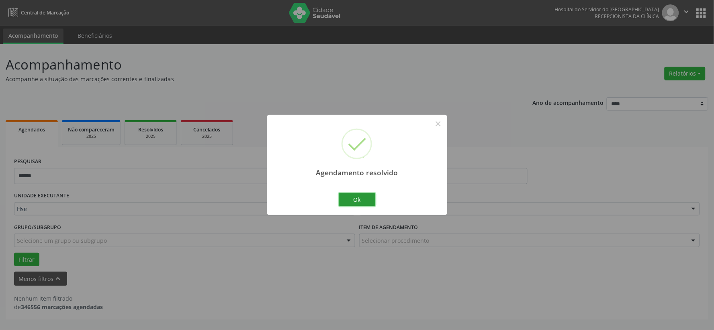
drag, startPoint x: 362, startPoint y: 193, endPoint x: 308, endPoint y: 179, distance: 56.0
click at [362, 193] on button "Ok" at bounding box center [357, 200] width 36 height 14
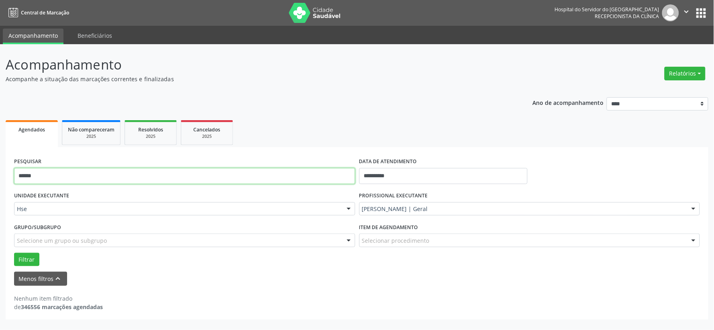
click at [282, 177] on input "******" at bounding box center [184, 176] width 341 height 16
drag, startPoint x: 282, startPoint y: 177, endPoint x: 299, endPoint y: 179, distance: 17.0
click at [282, 177] on input "******" at bounding box center [184, 176] width 341 height 16
click at [14, 253] on button "Filtrar" at bounding box center [26, 260] width 25 height 14
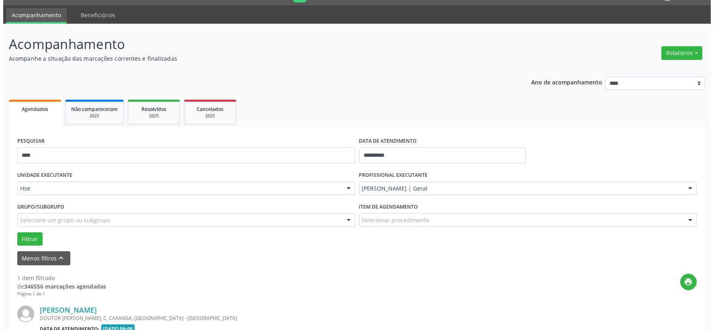
scroll to position [123, 0]
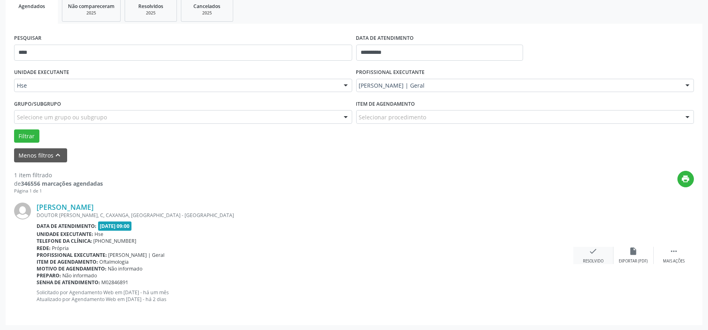
click at [587, 258] on div "Resolvido" at bounding box center [593, 261] width 20 height 6
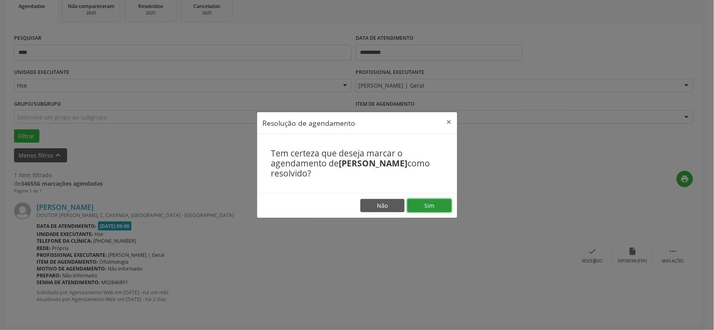
click at [423, 203] on button "Sim" at bounding box center [429, 206] width 44 height 14
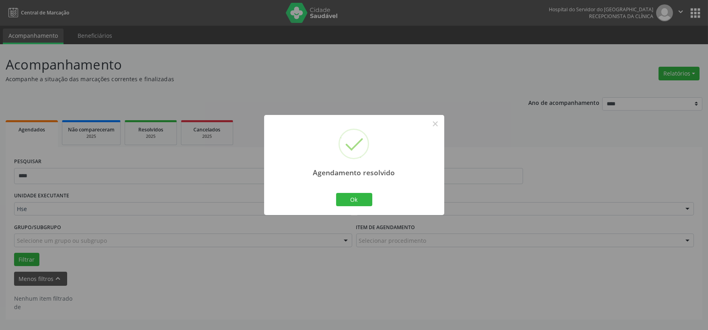
scroll to position [0, 0]
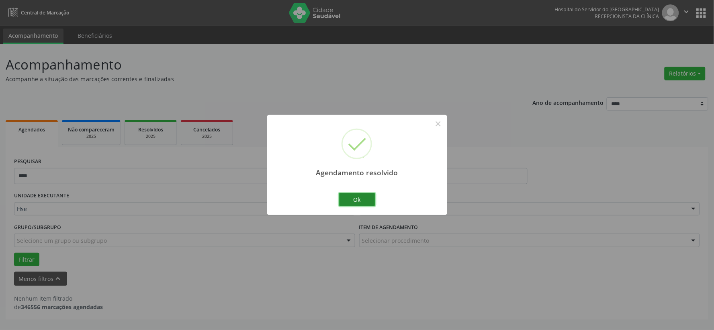
click at [366, 195] on button "Ok" at bounding box center [357, 200] width 36 height 14
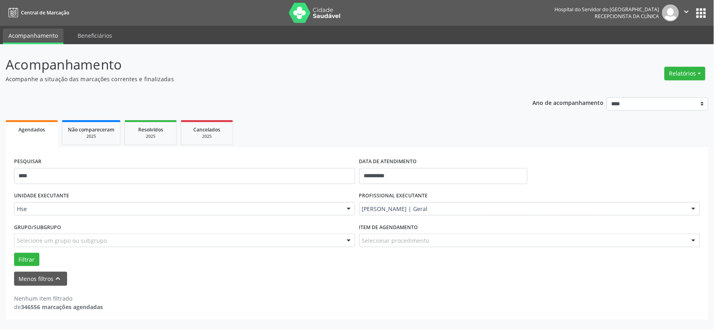
click at [316, 166] on div "PESQUISAR ****" at bounding box center [184, 173] width 345 height 34
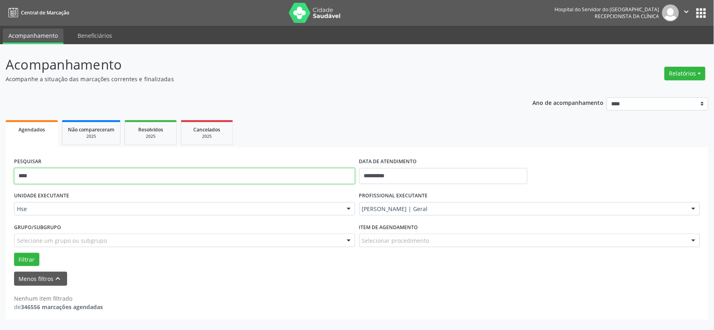
click at [319, 173] on input "****" at bounding box center [184, 176] width 341 height 16
click at [319, 172] on input "****" at bounding box center [184, 176] width 341 height 16
click at [14, 253] on button "Filtrar" at bounding box center [26, 260] width 25 height 14
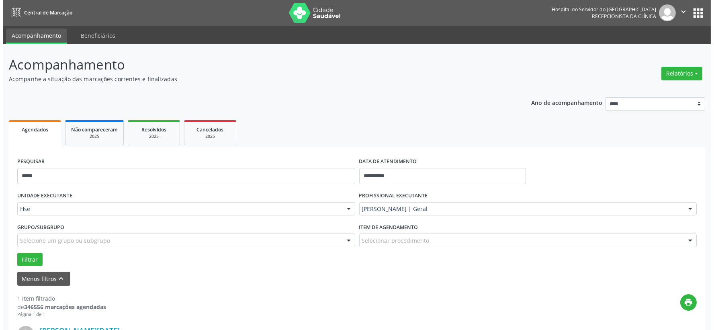
scroll to position [123, 0]
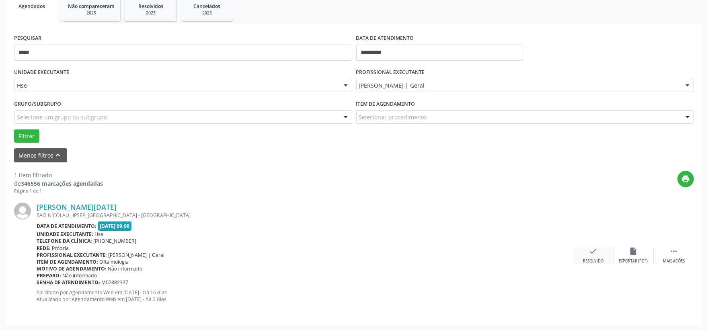
click at [600, 252] on div "check Resolvido" at bounding box center [593, 255] width 40 height 17
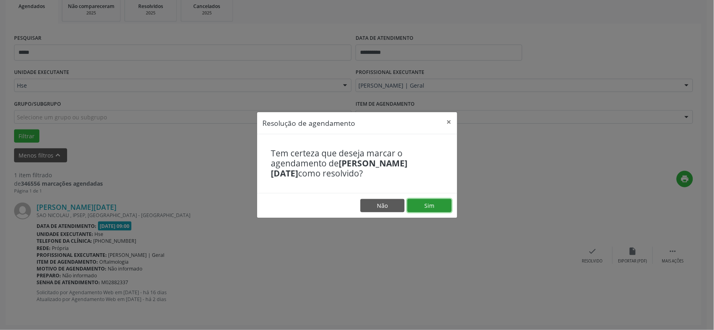
click at [425, 204] on button "Sim" at bounding box center [429, 206] width 44 height 14
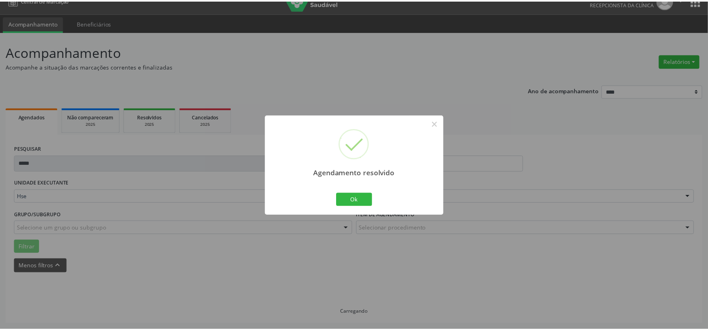
scroll to position [12, 0]
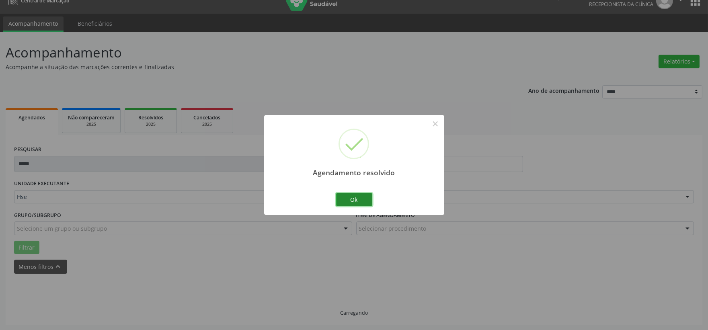
click at [363, 198] on button "Ok" at bounding box center [354, 200] width 36 height 14
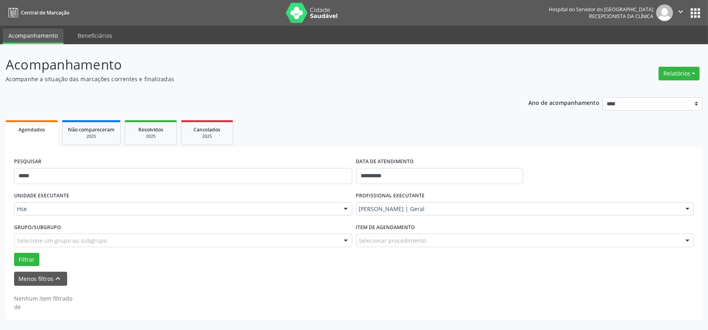
scroll to position [0, 0]
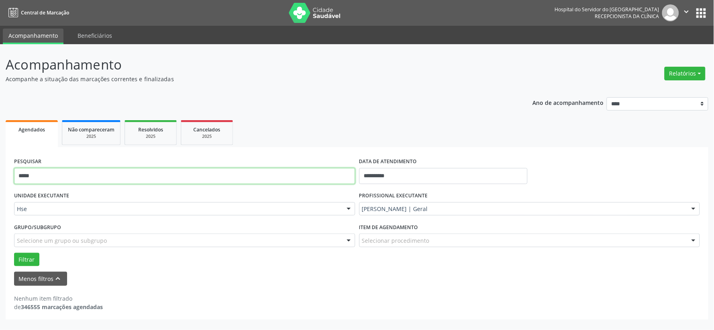
click at [298, 174] on input "*****" at bounding box center [184, 176] width 341 height 16
click at [300, 174] on input "*****" at bounding box center [184, 176] width 341 height 16
type input "*"
type input "******"
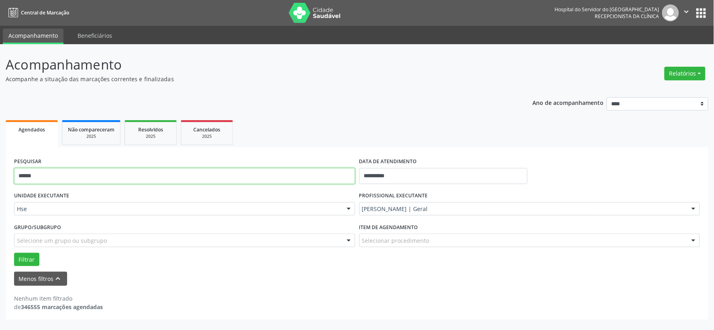
click at [14, 253] on button "Filtrar" at bounding box center [26, 260] width 25 height 14
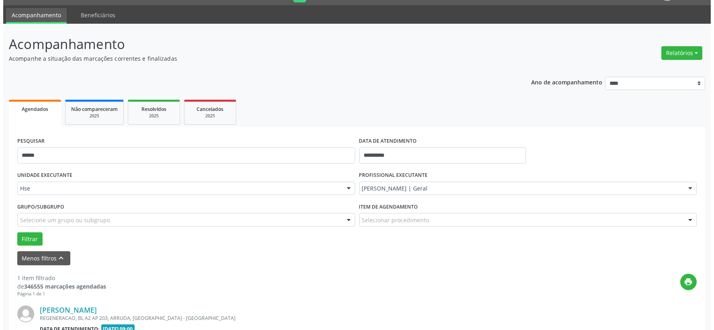
scroll to position [123, 0]
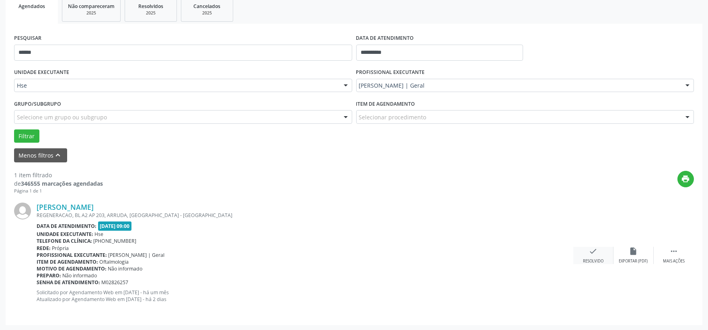
click at [589, 250] on icon "check" at bounding box center [593, 251] width 9 height 9
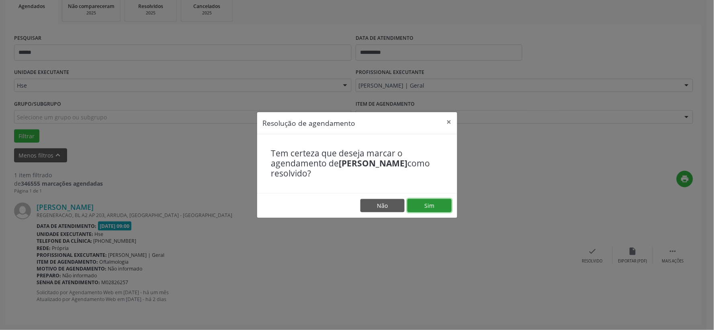
click at [427, 207] on button "Sim" at bounding box center [429, 206] width 44 height 14
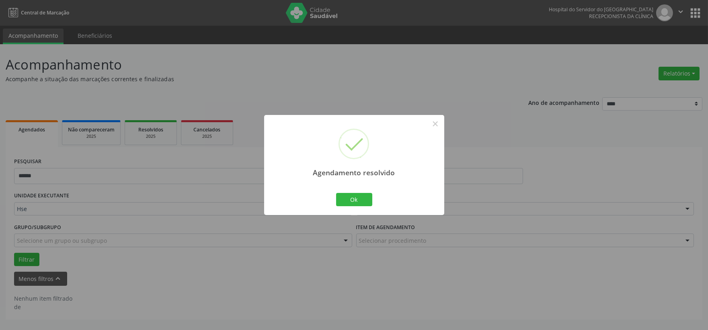
scroll to position [0, 0]
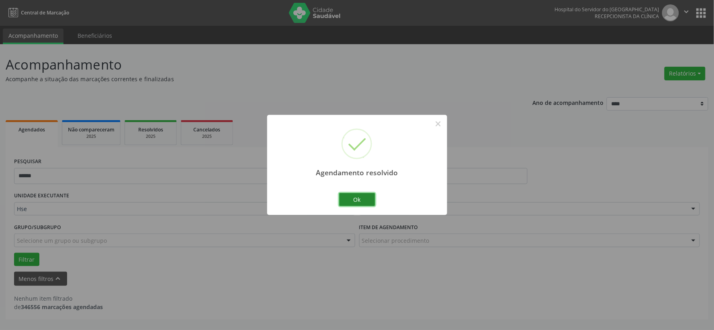
click at [364, 203] on button "Ok" at bounding box center [357, 200] width 36 height 14
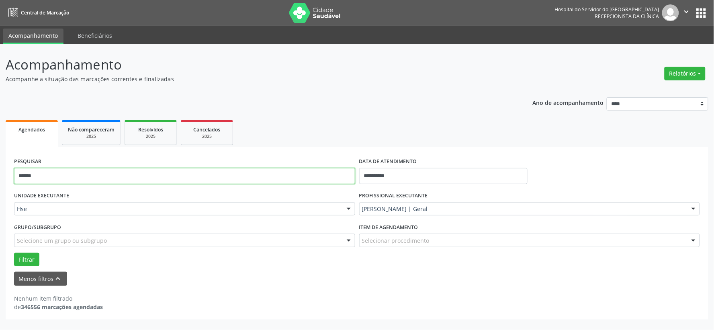
click at [267, 171] on input "******" at bounding box center [184, 176] width 341 height 16
click at [14, 253] on button "Filtrar" at bounding box center [26, 260] width 25 height 14
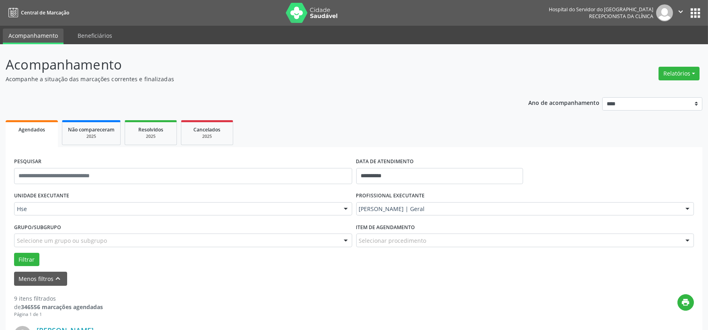
scroll to position [178, 0]
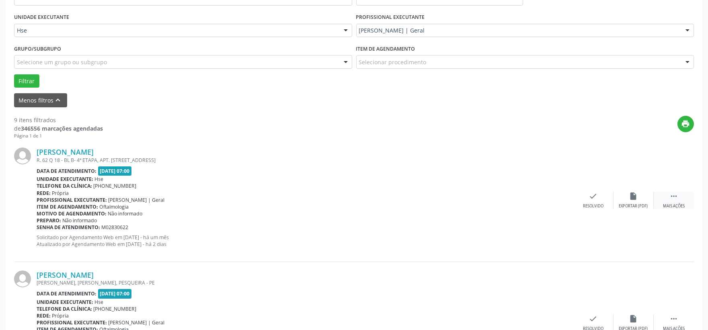
click at [665, 198] on div " Mais ações" at bounding box center [673, 200] width 40 height 17
click at [624, 202] on div "alarm_off Não compareceu" at bounding box center [633, 200] width 40 height 17
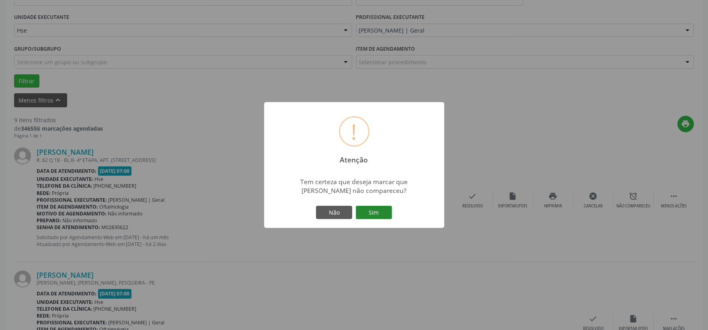
click at [381, 213] on button "Sim" at bounding box center [374, 213] width 36 height 14
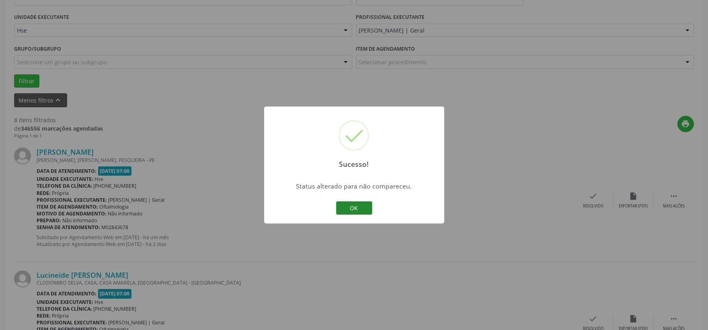
click at [358, 211] on button "OK" at bounding box center [354, 208] width 36 height 14
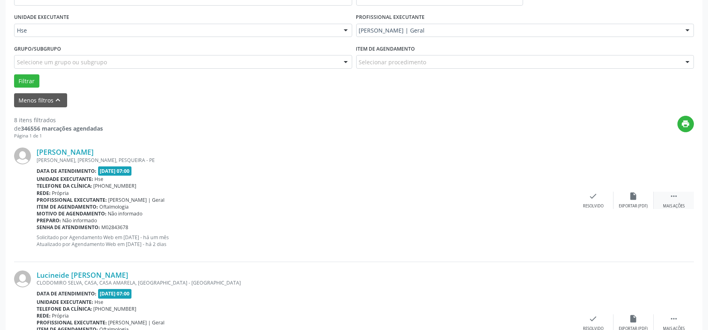
click at [675, 207] on div "Mais ações" at bounding box center [674, 206] width 22 height 6
click at [635, 199] on icon "alarm_off" at bounding box center [633, 196] width 9 height 9
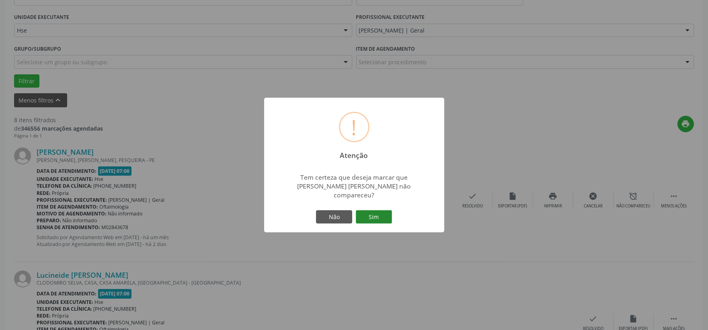
click at [369, 210] on button "Sim" at bounding box center [374, 217] width 36 height 14
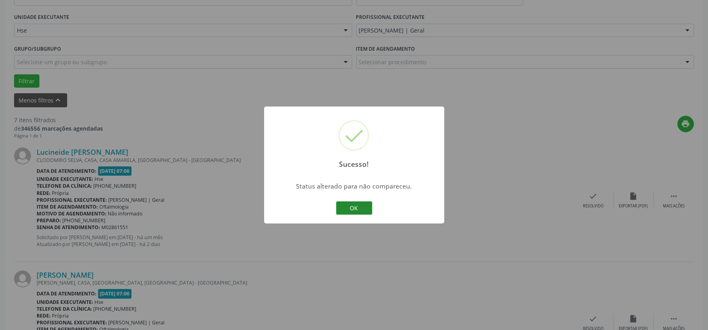
click at [350, 208] on button "OK" at bounding box center [354, 208] width 36 height 14
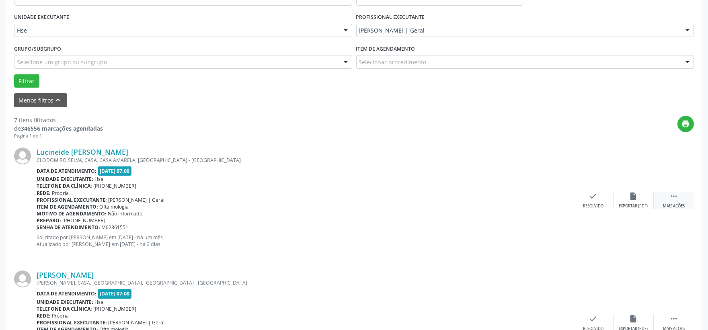
click at [673, 196] on icon "" at bounding box center [673, 196] width 9 height 9
click at [636, 205] on div "Não compareceu" at bounding box center [633, 206] width 34 height 6
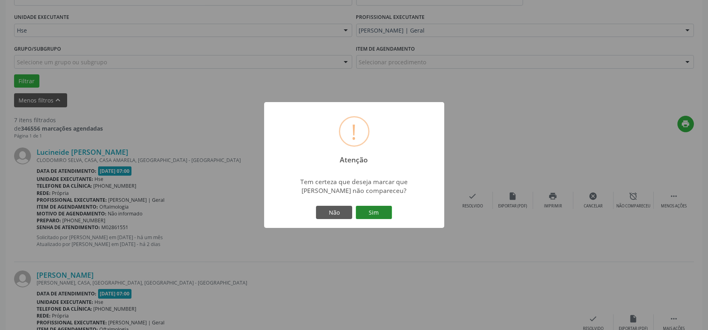
click at [387, 215] on button "Sim" at bounding box center [374, 213] width 36 height 14
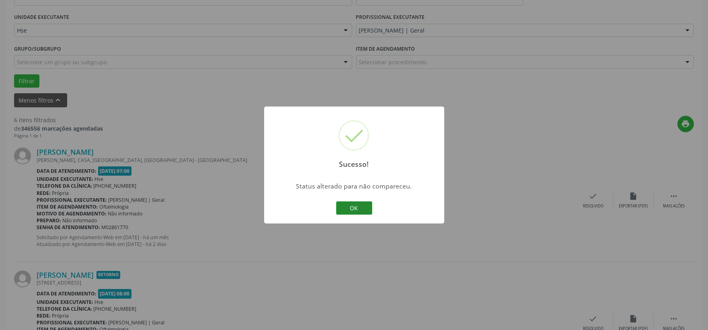
click at [360, 205] on button "OK" at bounding box center [354, 208] width 36 height 14
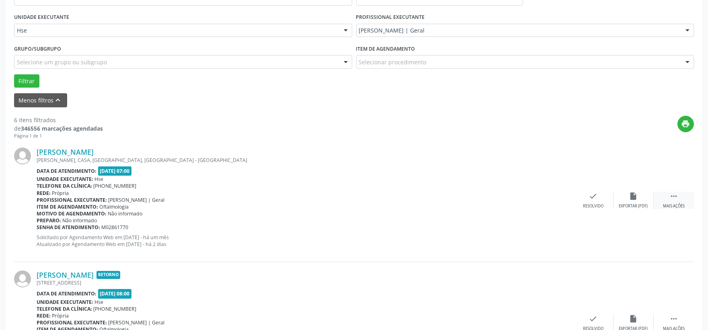
click at [678, 195] on div " Mais ações" at bounding box center [673, 200] width 40 height 17
click at [637, 206] on div "Não compareceu" at bounding box center [633, 206] width 34 height 6
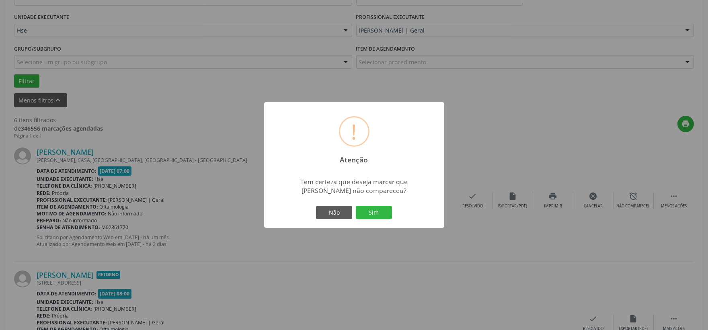
drag, startPoint x: 389, startPoint y: 216, endPoint x: 393, endPoint y: 217, distance: 4.7
click at [388, 216] on button "Sim" at bounding box center [374, 213] width 36 height 14
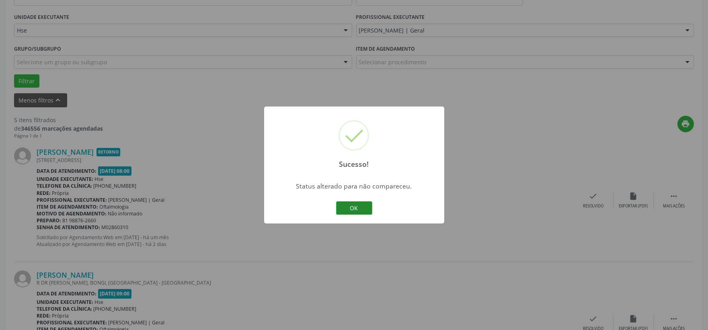
click at [339, 206] on button "OK" at bounding box center [354, 208] width 36 height 14
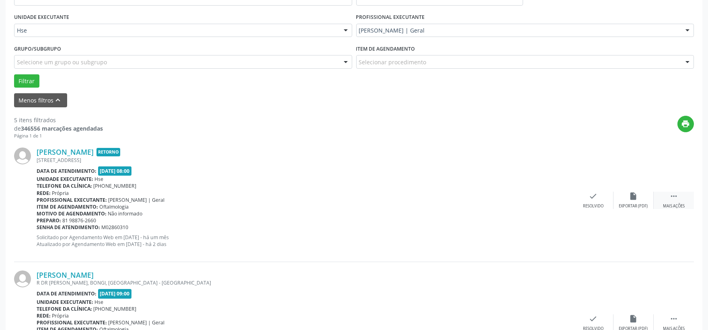
click at [673, 199] on icon "" at bounding box center [673, 196] width 9 height 9
click at [612, 197] on div "cancel Cancelar" at bounding box center [593, 200] width 40 height 17
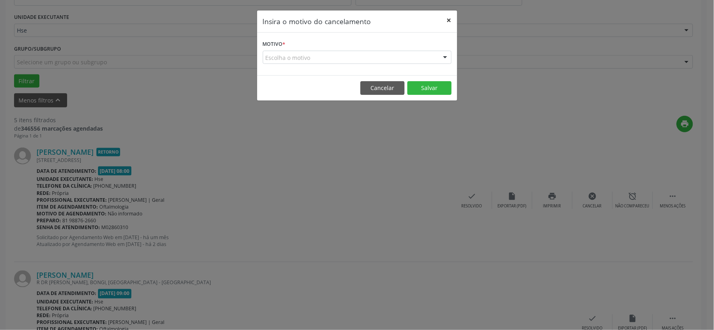
click at [452, 19] on button "×" at bounding box center [449, 20] width 16 height 20
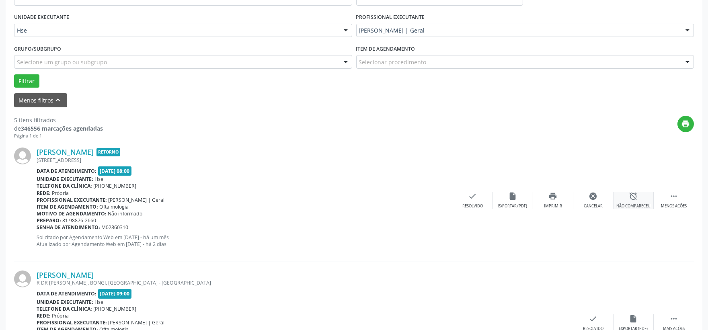
click at [636, 207] on div "Não compareceu" at bounding box center [633, 206] width 34 height 6
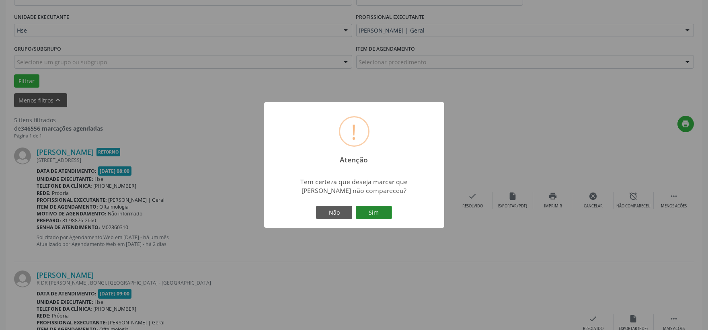
click at [388, 213] on button "Sim" at bounding box center [374, 213] width 36 height 14
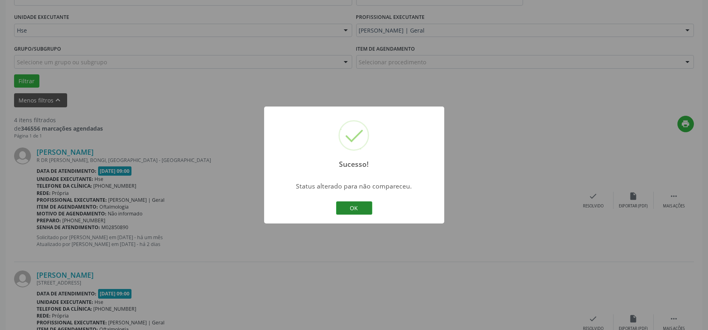
click at [352, 207] on button "OK" at bounding box center [354, 208] width 36 height 14
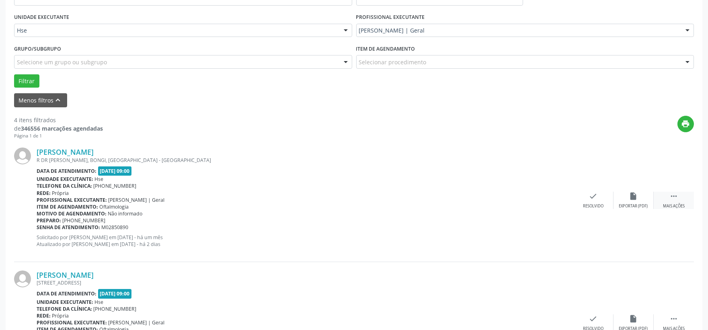
click at [671, 198] on icon "" at bounding box center [673, 196] width 9 height 9
click at [637, 199] on icon "alarm_off" at bounding box center [633, 196] width 9 height 9
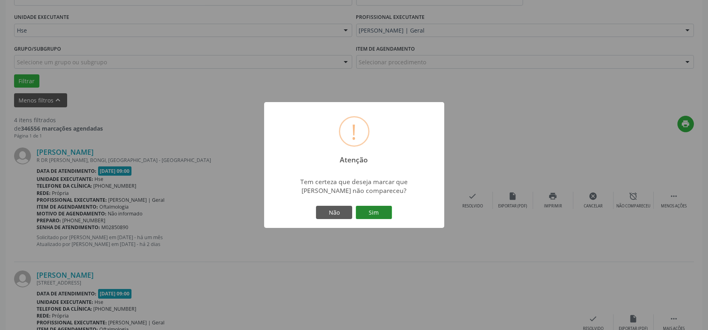
click at [368, 212] on button "Sim" at bounding box center [374, 213] width 36 height 14
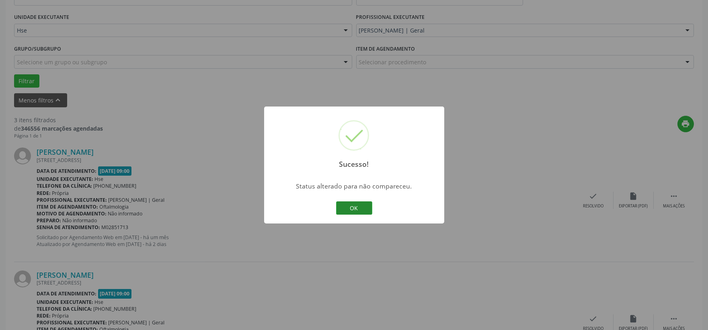
click at [351, 209] on button "OK" at bounding box center [354, 208] width 36 height 14
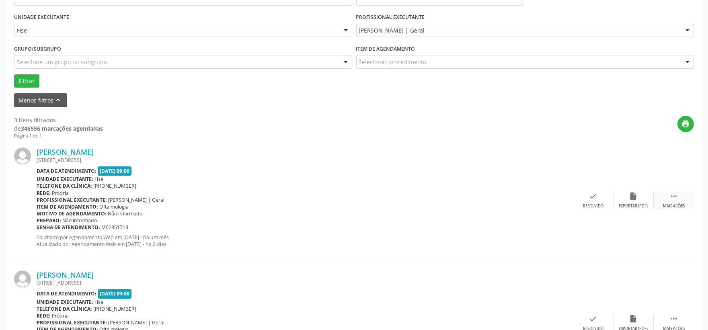
click at [668, 198] on div " Mais ações" at bounding box center [673, 200] width 40 height 17
click at [631, 194] on icon "alarm_off" at bounding box center [633, 196] width 9 height 9
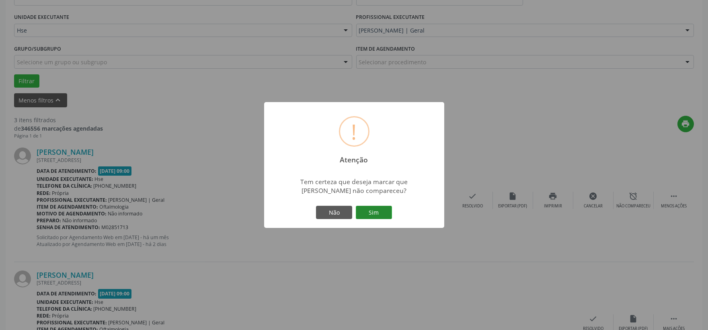
click at [383, 215] on button "Sim" at bounding box center [374, 213] width 36 height 14
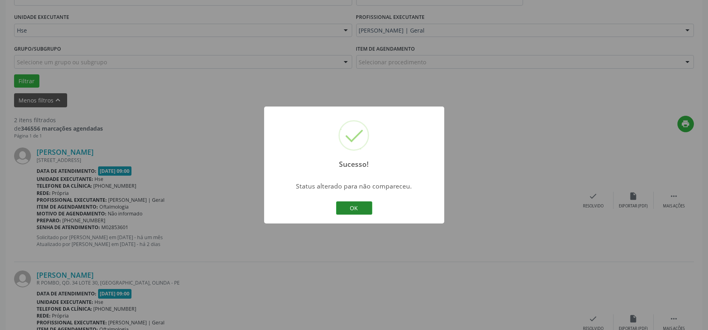
drag, startPoint x: 366, startPoint y: 211, endPoint x: 363, endPoint y: 207, distance: 6.0
click at [363, 208] on button "OK" at bounding box center [354, 208] width 36 height 14
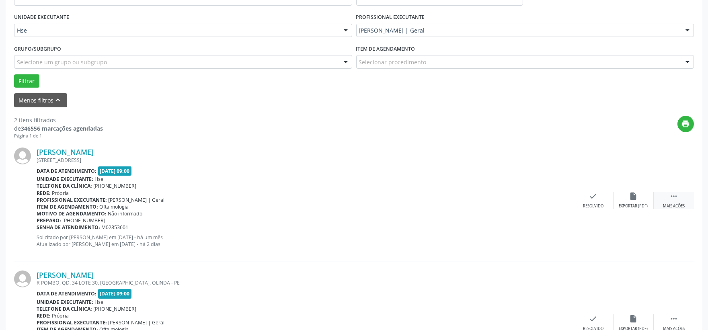
click at [678, 195] on div " Mais ações" at bounding box center [673, 200] width 40 height 17
click at [630, 197] on icon "alarm_off" at bounding box center [633, 196] width 9 height 9
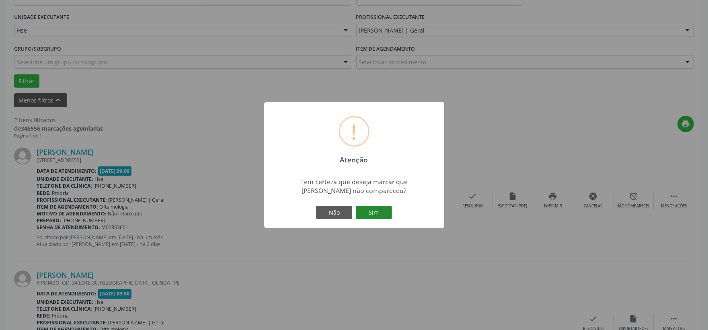
click at [378, 208] on button "Sim" at bounding box center [374, 213] width 36 height 14
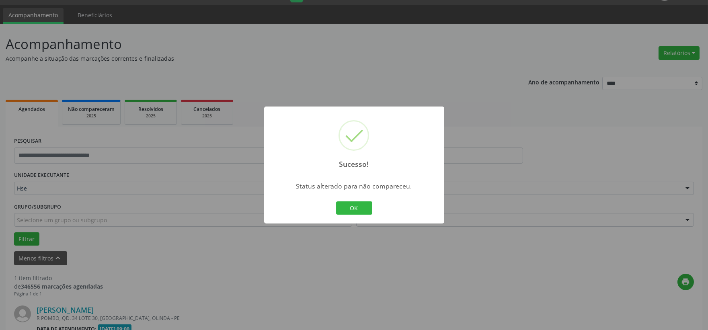
scroll to position [123, 0]
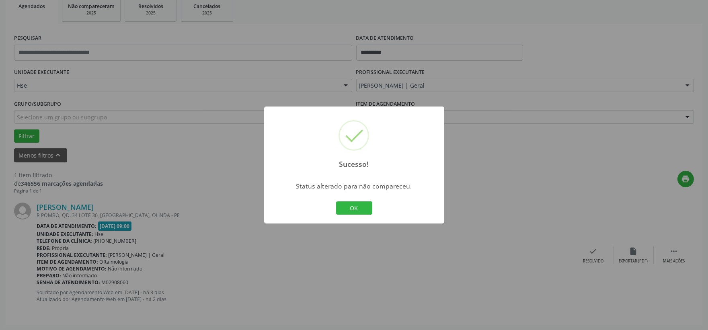
click at [343, 212] on button "OK" at bounding box center [354, 208] width 36 height 14
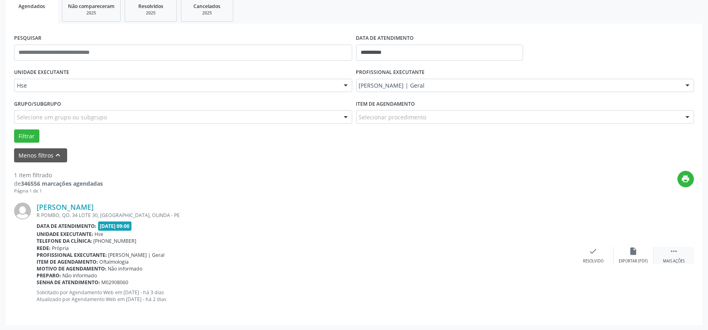
click at [681, 252] on div " Mais ações" at bounding box center [673, 255] width 40 height 17
click at [634, 252] on icon "alarm_off" at bounding box center [633, 251] width 9 height 9
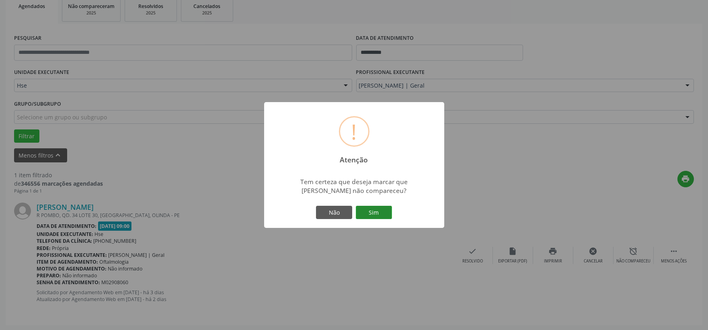
click at [371, 212] on button "Sim" at bounding box center [374, 213] width 36 height 14
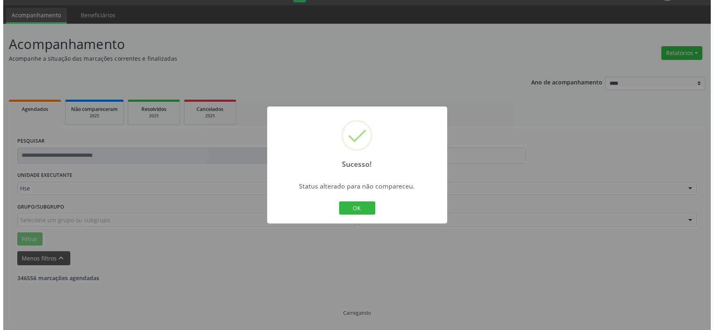
scroll to position [0, 0]
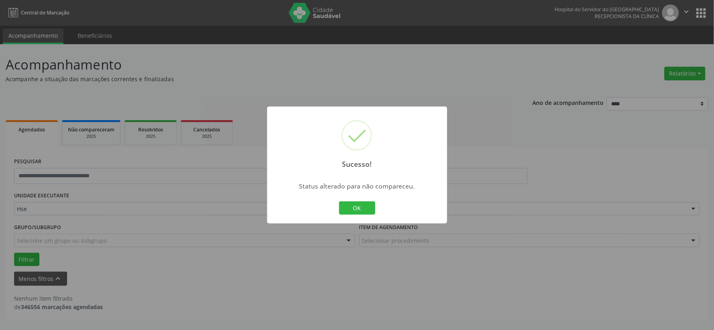
click at [378, 202] on div "Sucesso! × Status alterado para não compareceu. OK Cancel" at bounding box center [357, 164] width 180 height 117
click at [360, 205] on button "OK" at bounding box center [357, 208] width 36 height 14
